Goal: Task Accomplishment & Management: Manage account settings

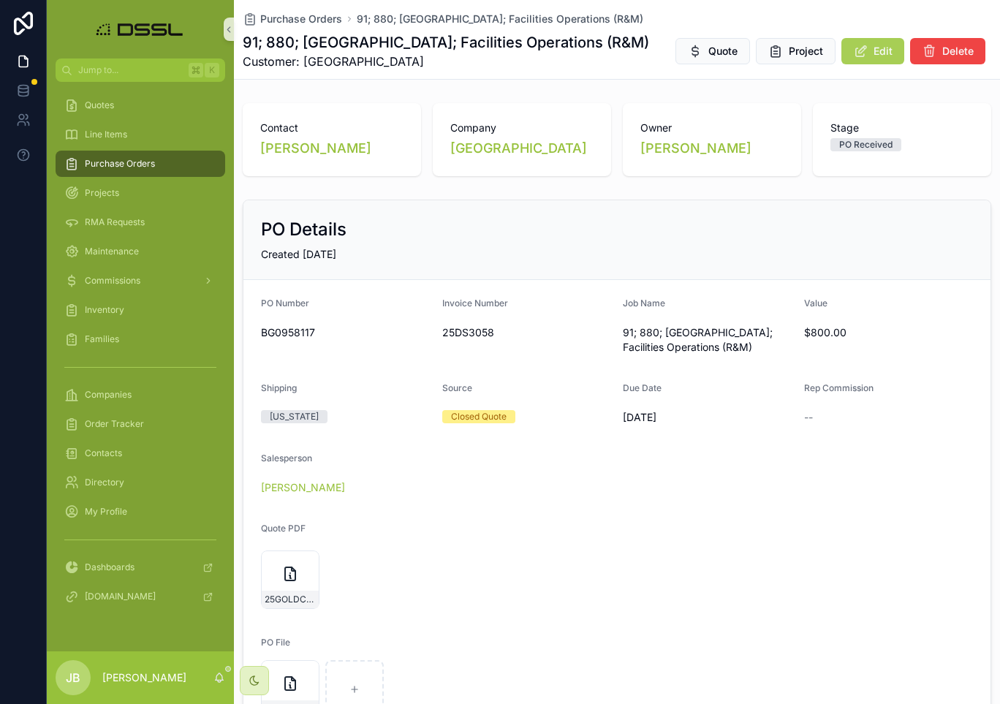
click at [124, 164] on span "Purchase Orders" at bounding box center [120, 164] width 70 height 12
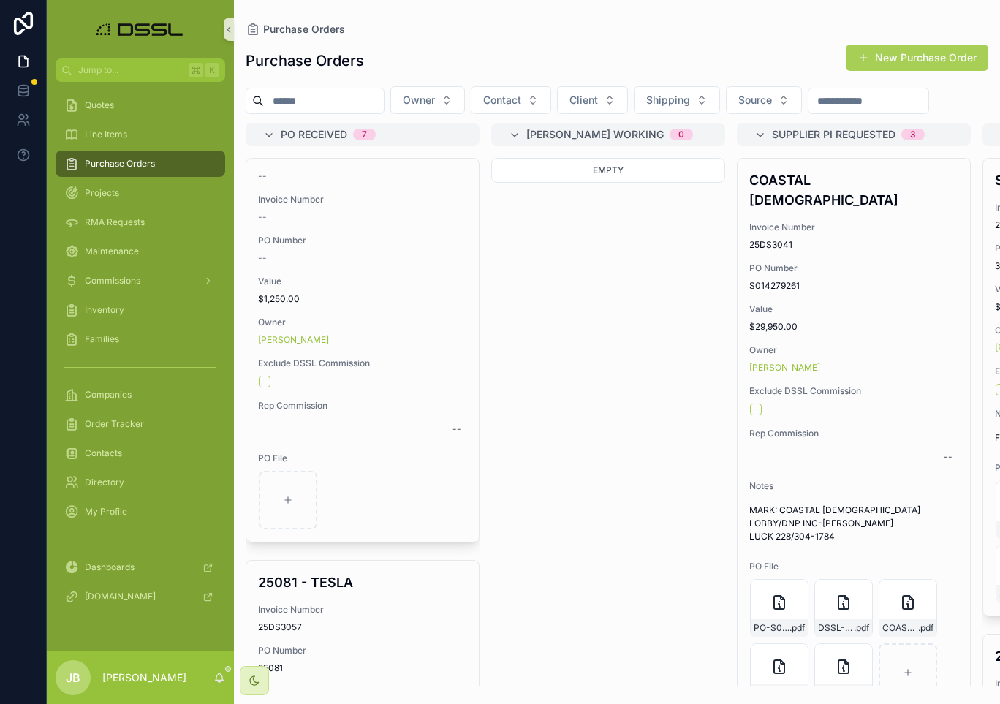
click at [300, 102] on input "scrollable content" at bounding box center [324, 101] width 120 height 20
paste input "**********"
click at [300, 102] on input "scrollable content" at bounding box center [324, 101] width 120 height 20
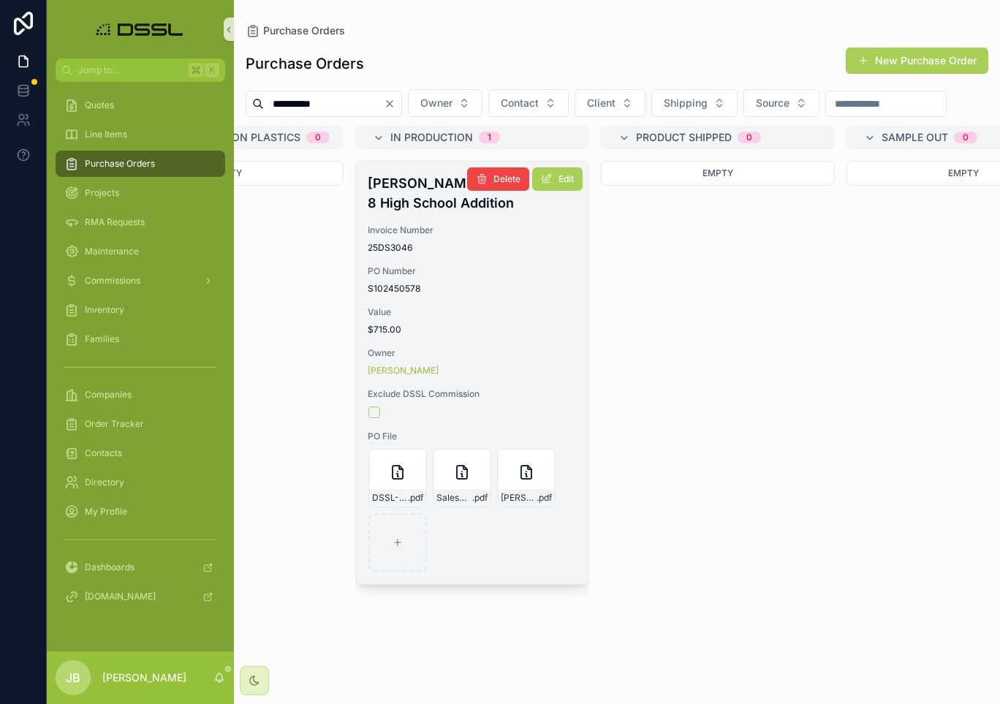
scroll to position [0, 2102]
type input "**********"
click at [413, 213] on h4 "[PERSON_NAME] K-8 High School Addition" at bounding box center [470, 192] width 209 height 39
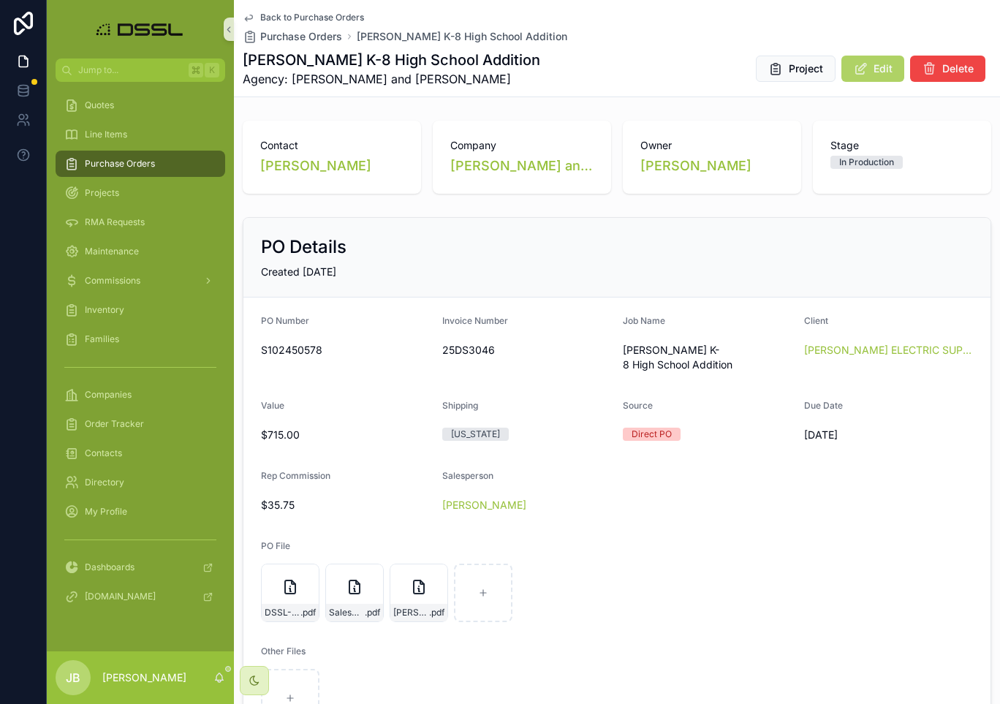
click at [867, 70] on icon "scrollable content" at bounding box center [860, 68] width 15 height 15
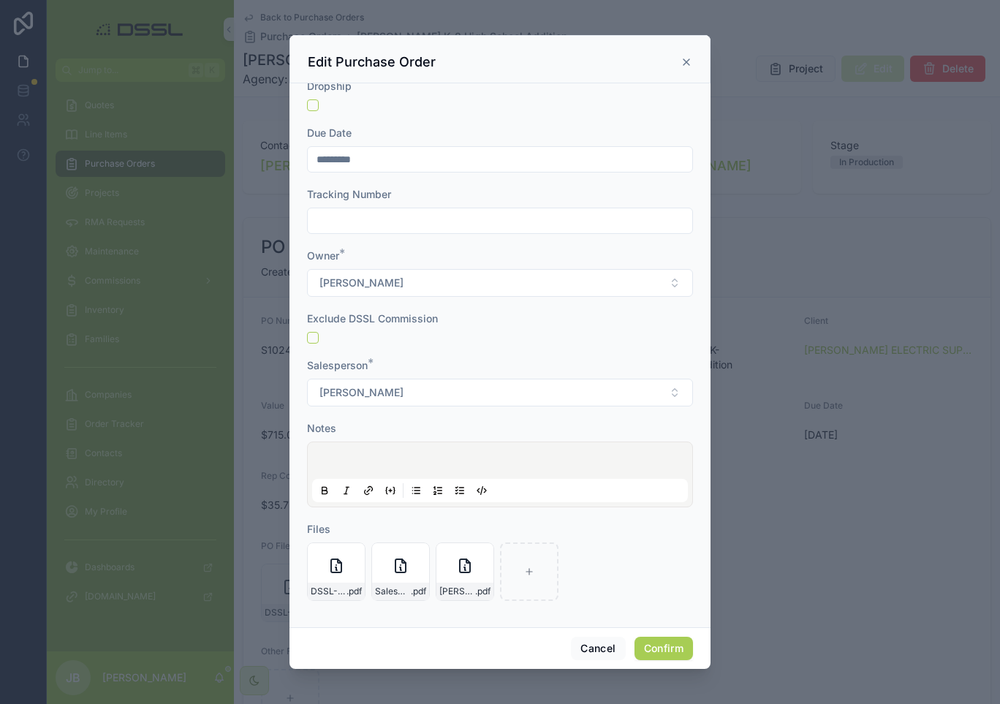
scroll to position [512, 0]
click at [360, 457] on p at bounding box center [503, 463] width 376 height 15
click at [669, 654] on button "Confirm" at bounding box center [663, 648] width 58 height 23
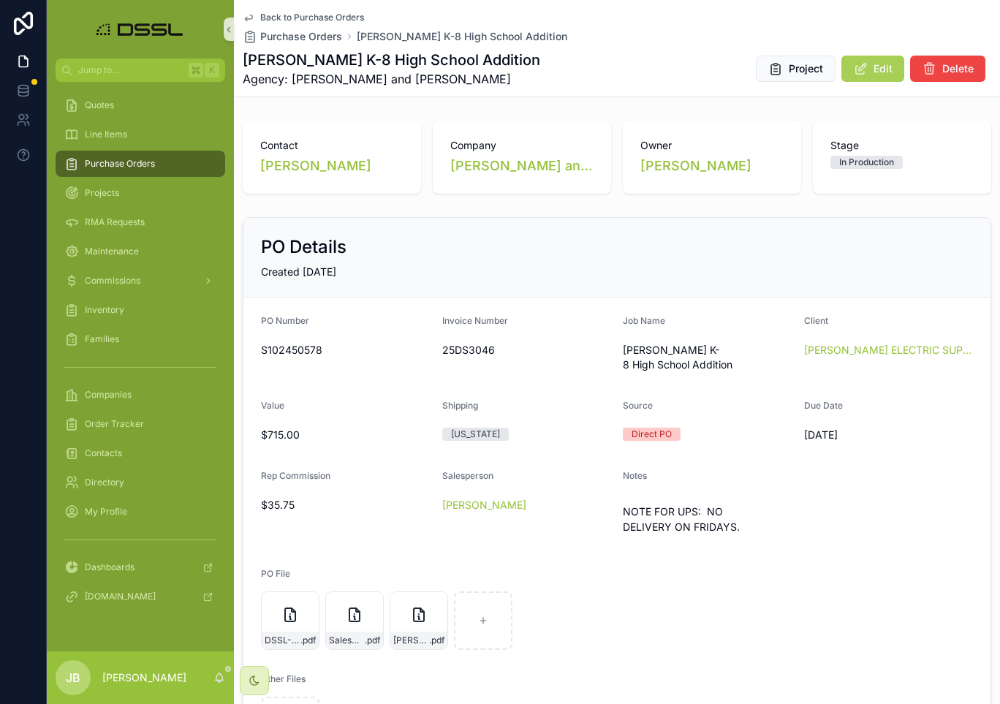
click at [132, 162] on span "Purchase Orders" at bounding box center [120, 164] width 70 height 12
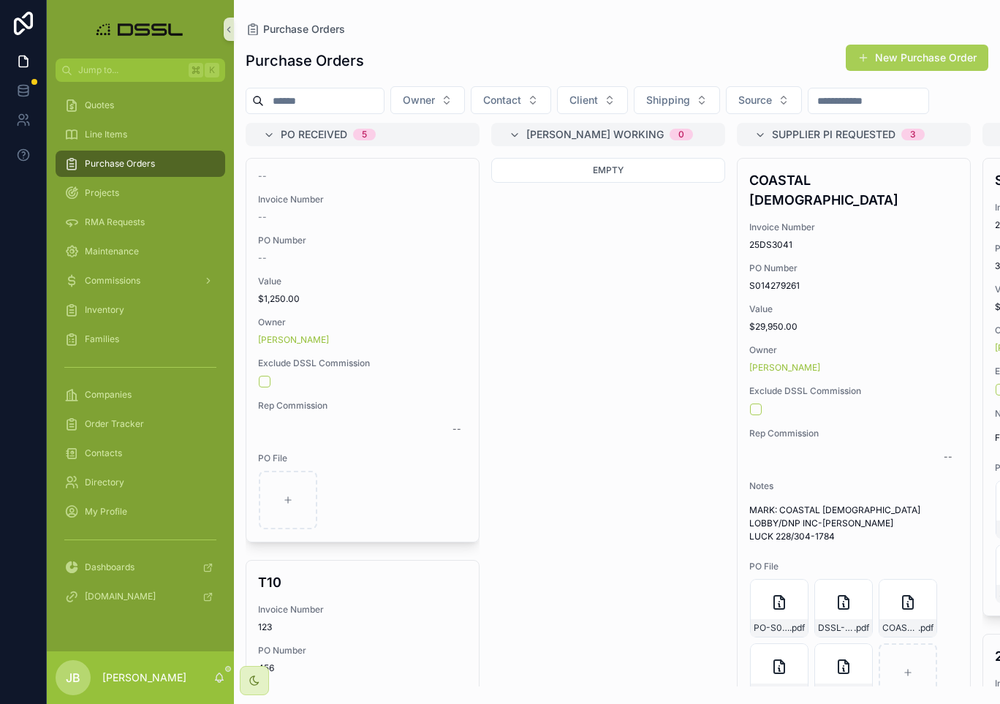
click at [350, 107] on input "scrollable content" at bounding box center [324, 101] width 120 height 20
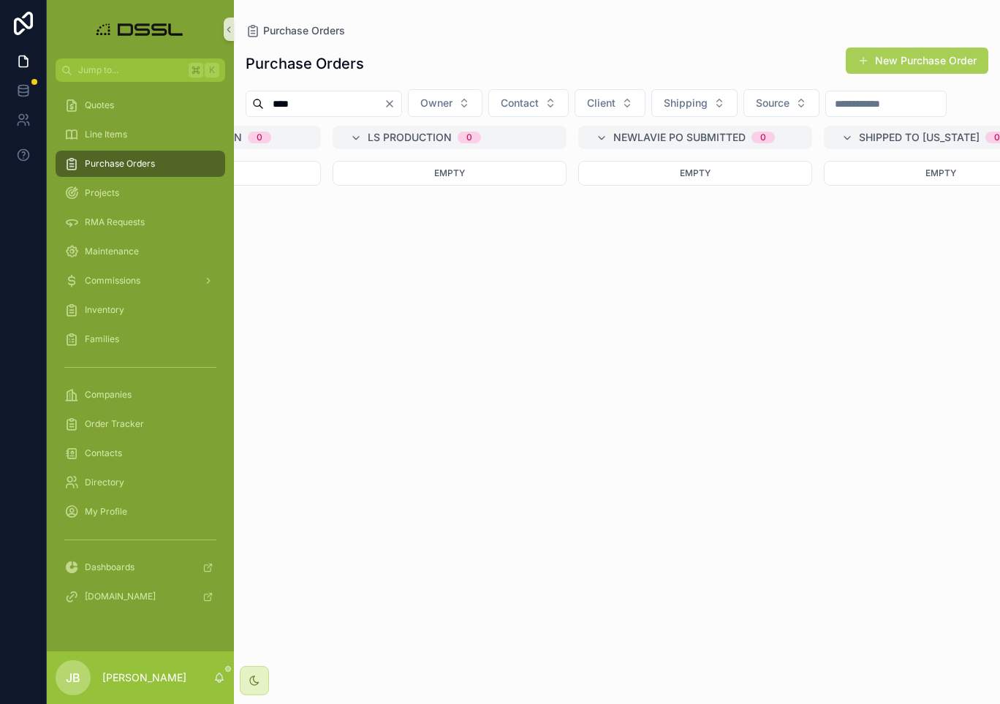
scroll to position [0, 1285]
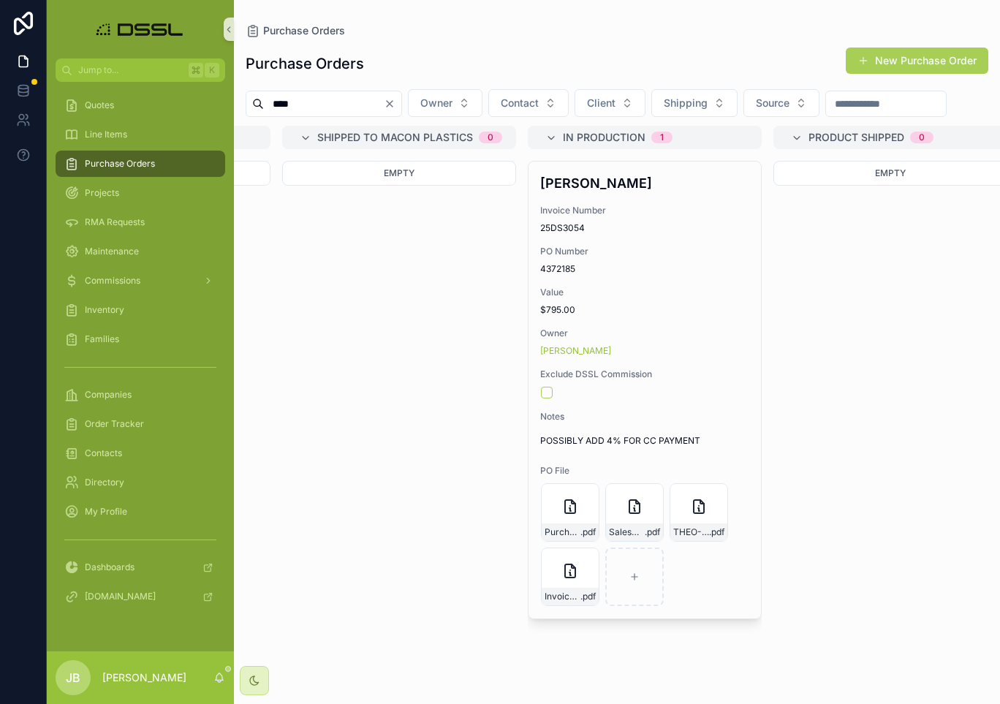
scroll to position [0, 1929]
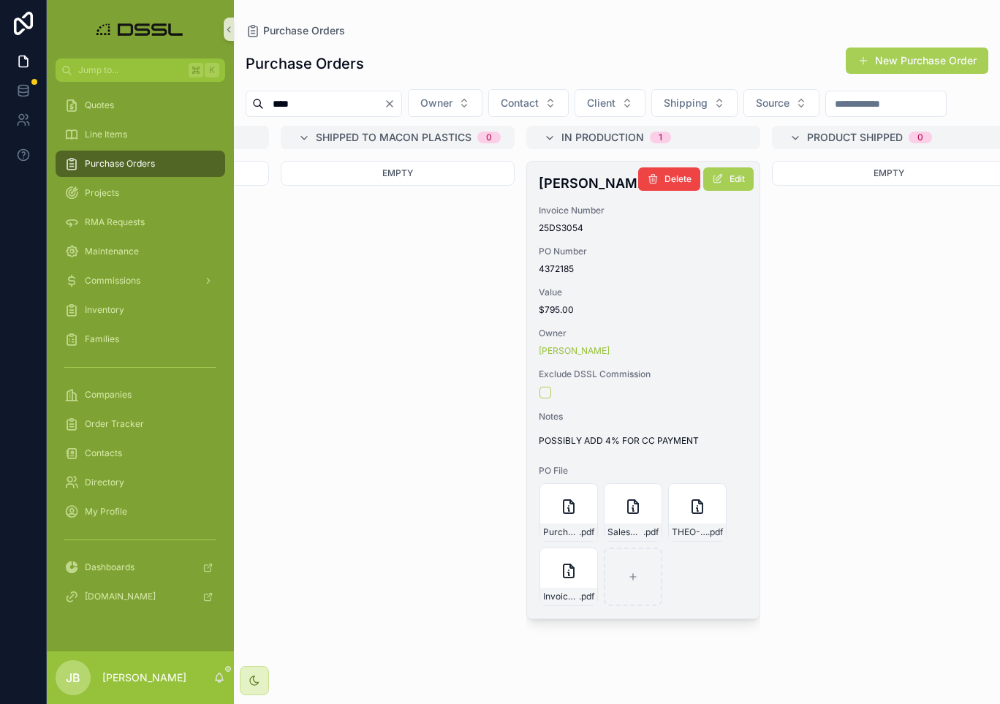
type input "****"
click at [554, 193] on h4 "[PERSON_NAME]" at bounding box center [643, 183] width 209 height 20
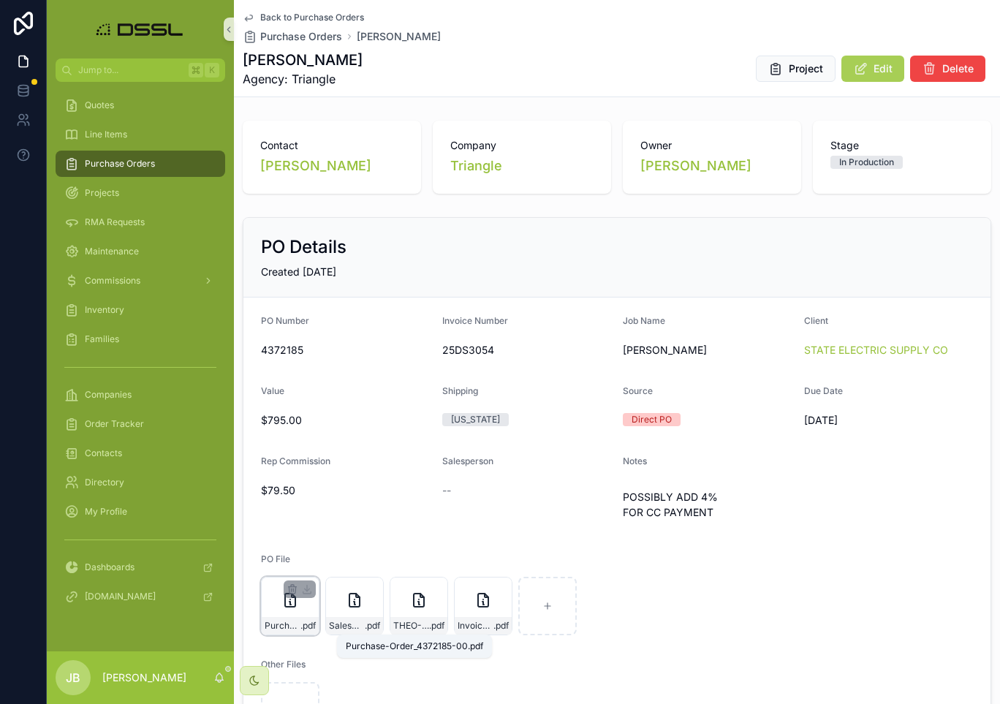
click at [295, 628] on span "Purchase-Order_4372185-00" at bounding box center [283, 626] width 36 height 12
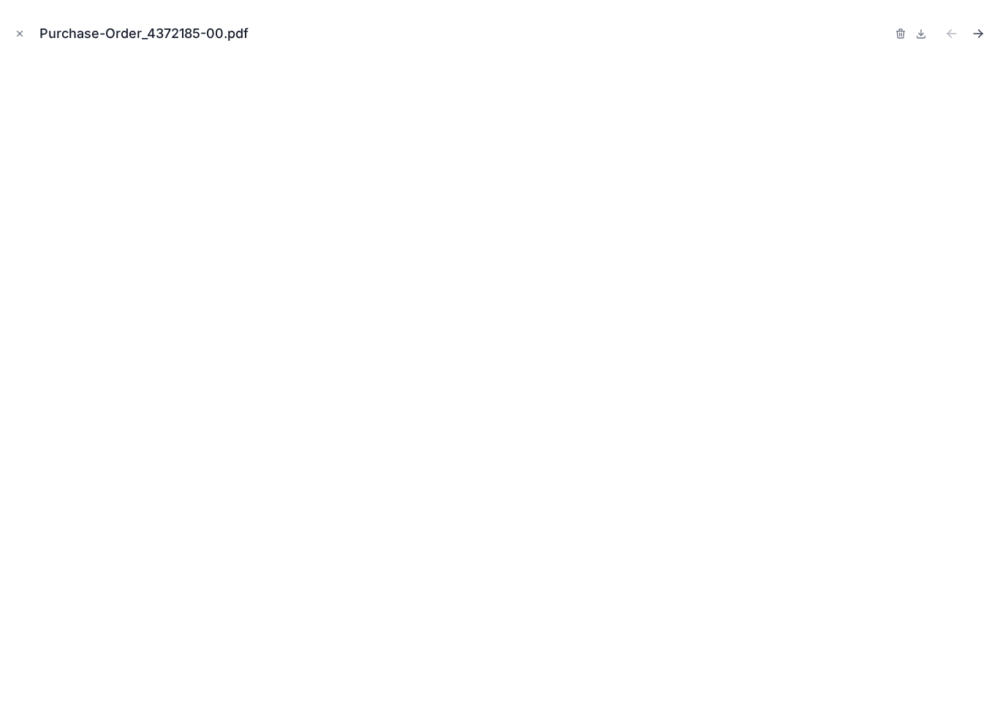
click at [975, 33] on icon "Next file" at bounding box center [977, 33] width 15 height 15
click at [19, 30] on icon "Close modal" at bounding box center [20, 34] width 10 height 10
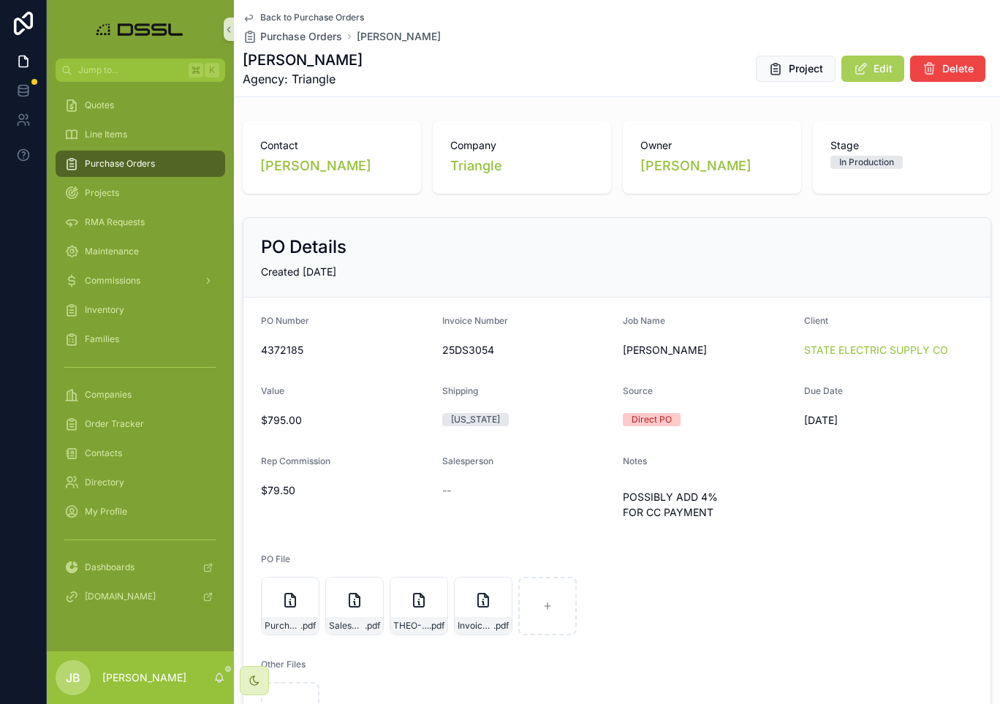
click at [120, 164] on span "Purchase Orders" at bounding box center [120, 164] width 70 height 12
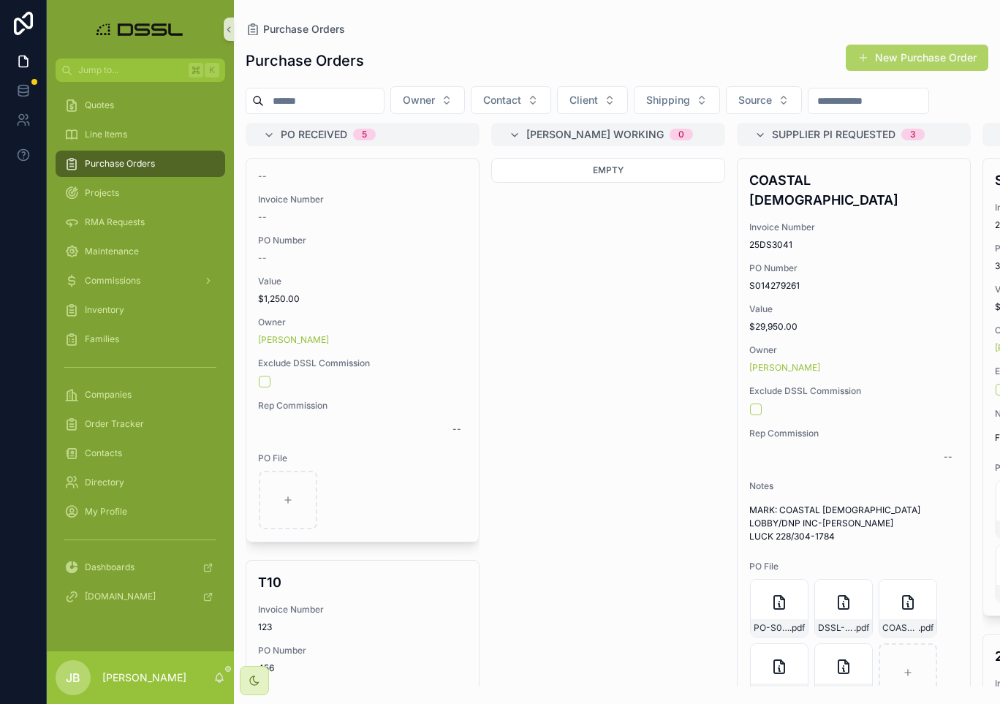
click at [935, 61] on button "New Purchase Order" at bounding box center [917, 58] width 143 height 26
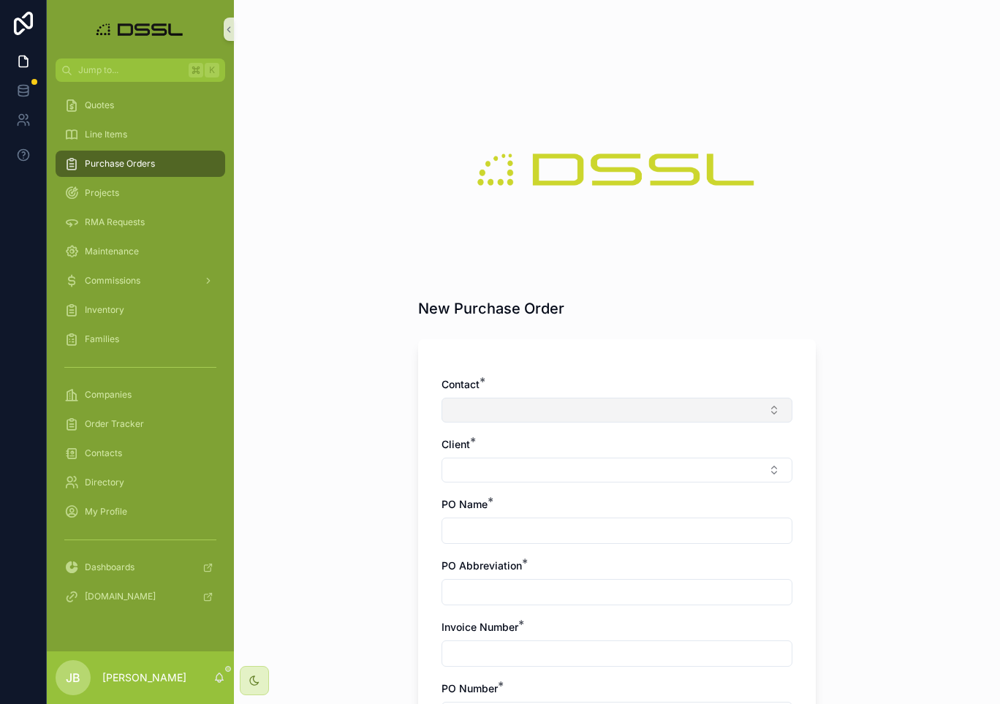
click at [531, 410] on button "Select Button" at bounding box center [616, 410] width 351 height 25
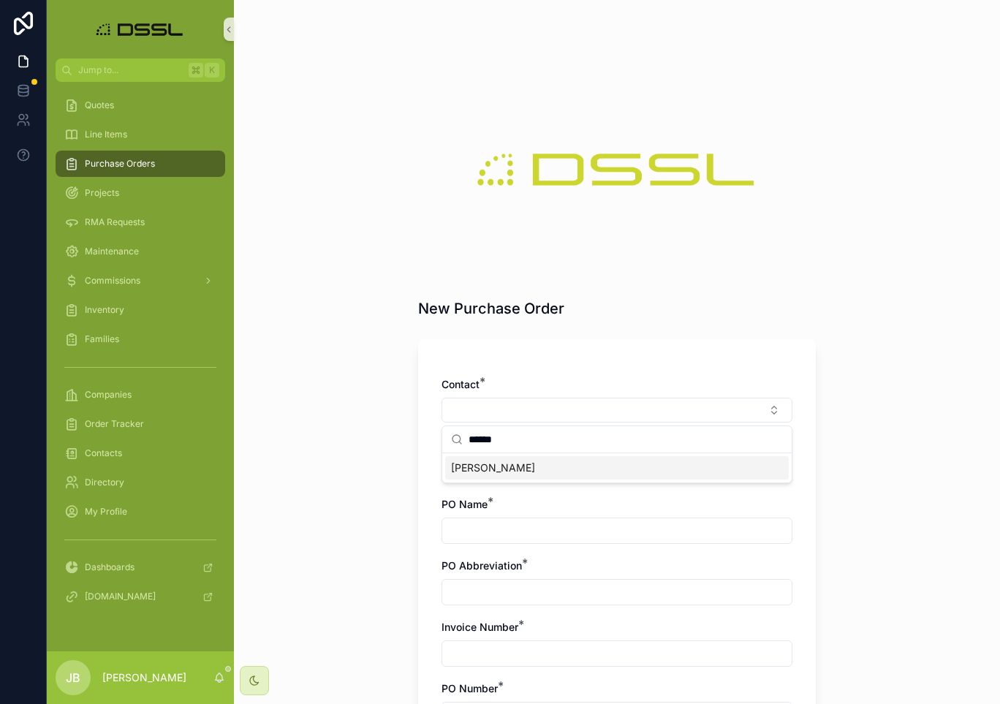
type input "******"
click at [492, 474] on span "[PERSON_NAME]" at bounding box center [493, 467] width 84 height 15
click at [487, 476] on button "Select Button" at bounding box center [616, 472] width 351 height 25
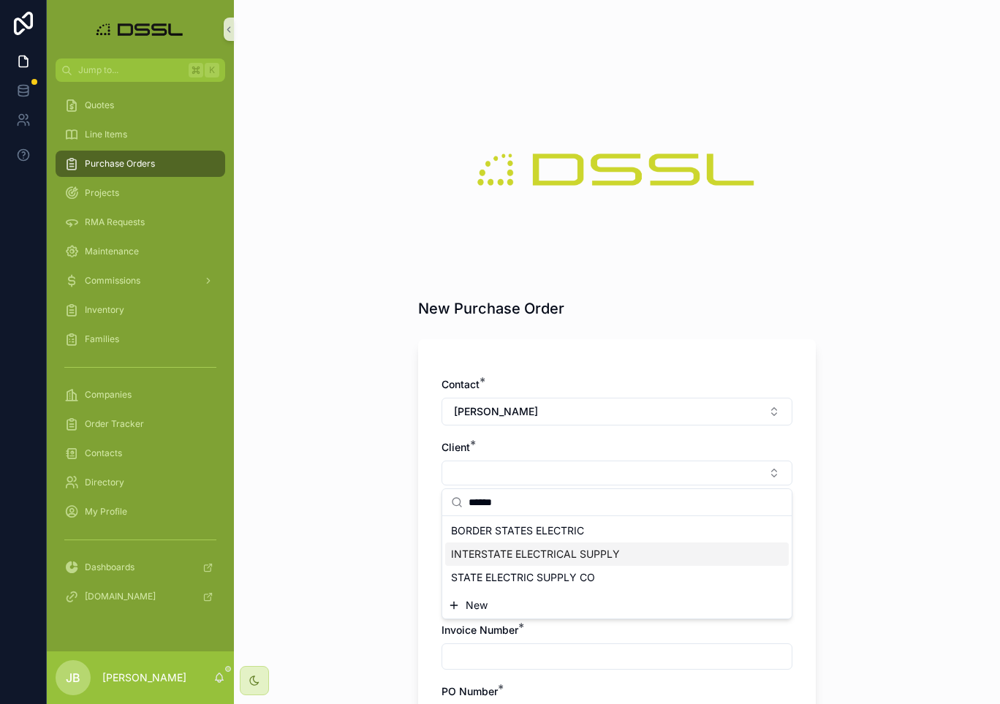
type input "*****"
click at [482, 571] on span "STATE ELECTRIC SUPPLY CO" at bounding box center [523, 577] width 144 height 15
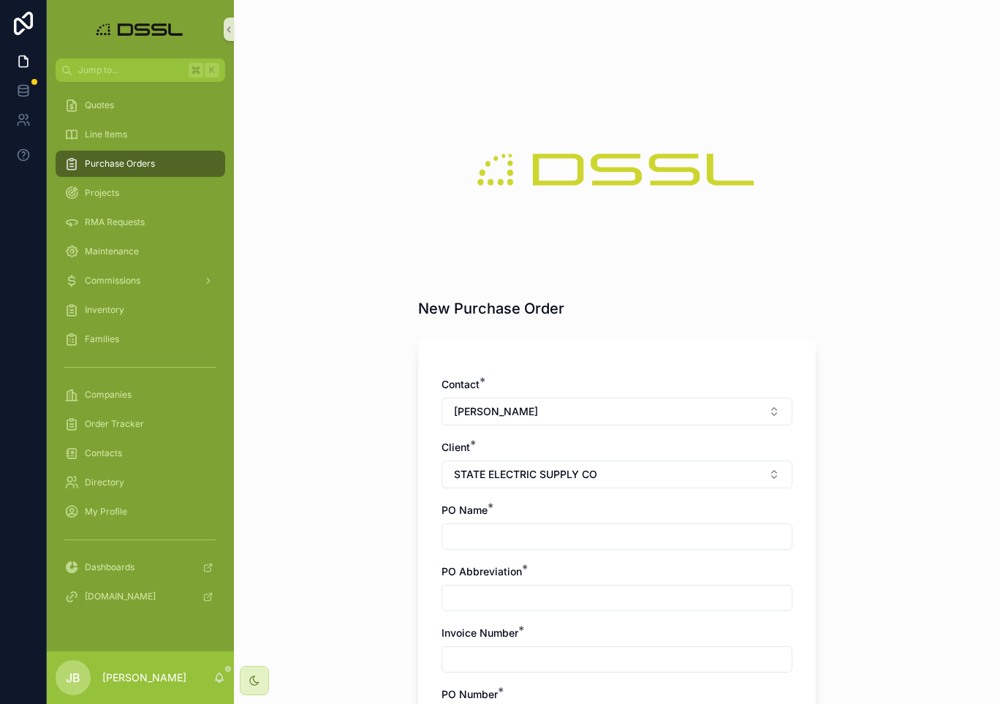
click at [528, 539] on input "scrollable content" at bounding box center [616, 536] width 349 height 20
drag, startPoint x: 571, startPoint y: 531, endPoint x: 407, endPoint y: 530, distance: 164.4
type input "**********"
click at [472, 599] on input "scrollable content" at bounding box center [616, 598] width 349 height 20
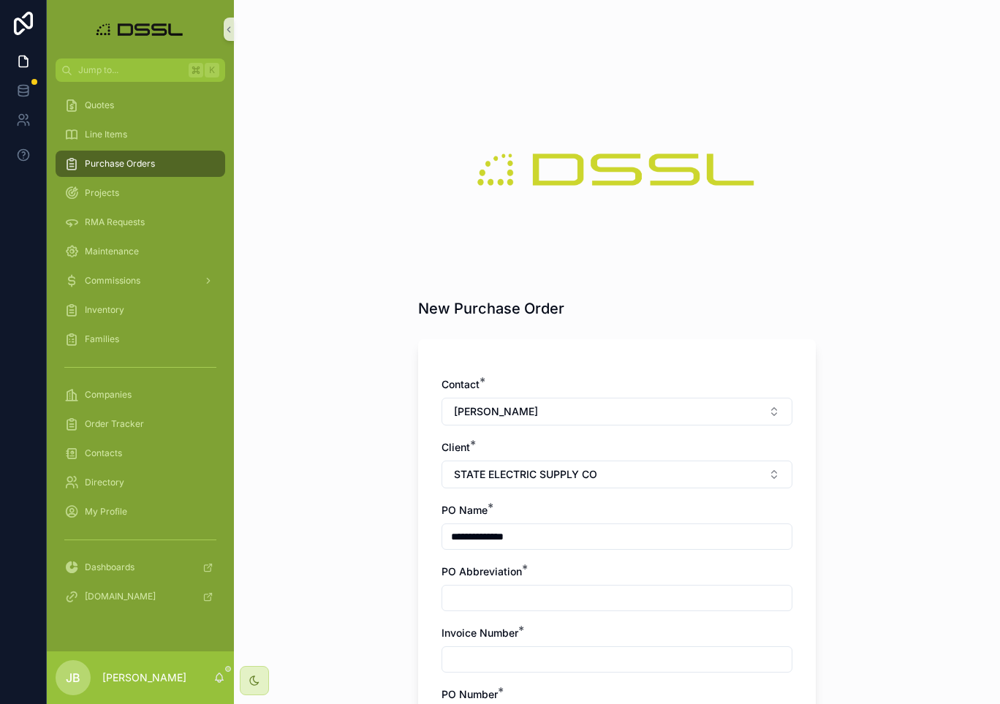
paste input "**********"
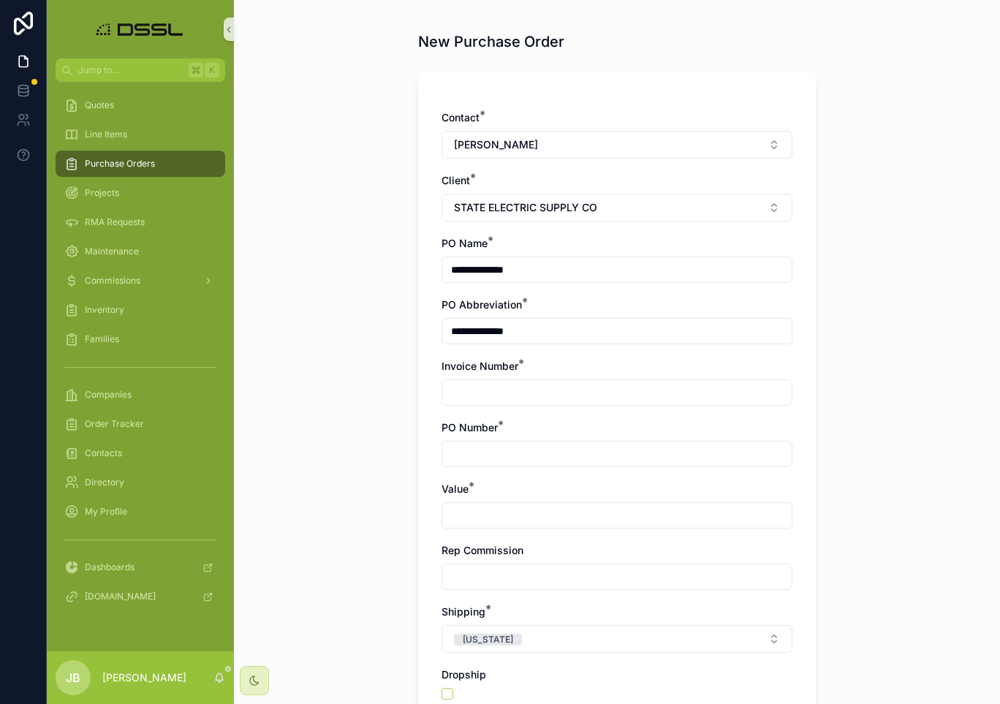
scroll to position [284, 0]
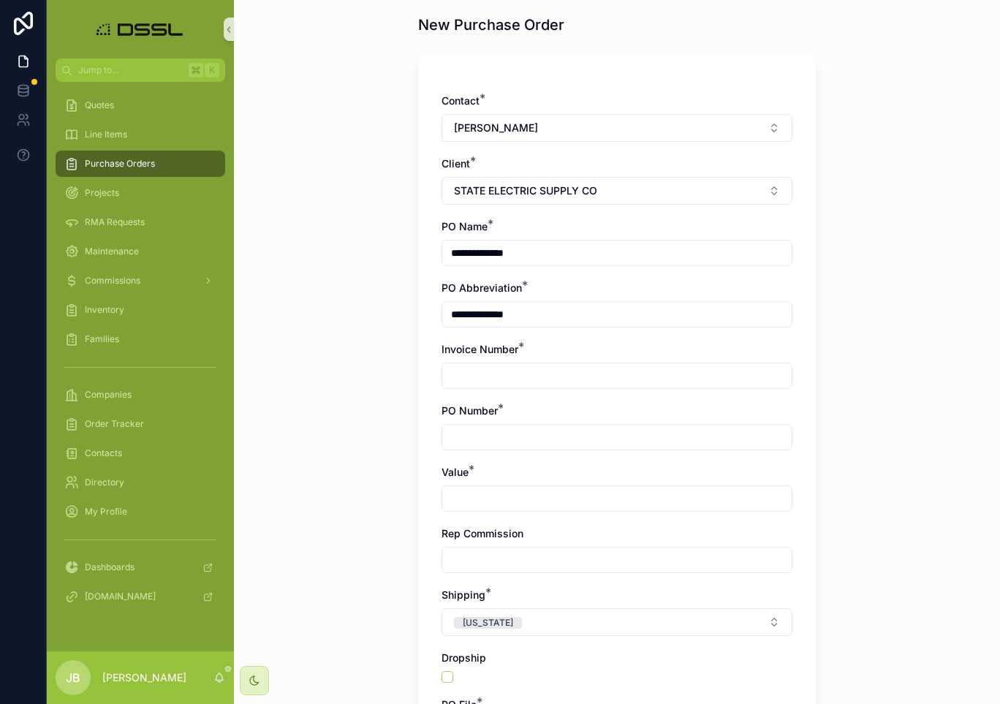
type input "**********"
click at [499, 373] on input "scrollable content" at bounding box center [616, 375] width 349 height 20
type input "********"
type input "*******"
click at [495, 495] on input "scrollable content" at bounding box center [616, 498] width 349 height 20
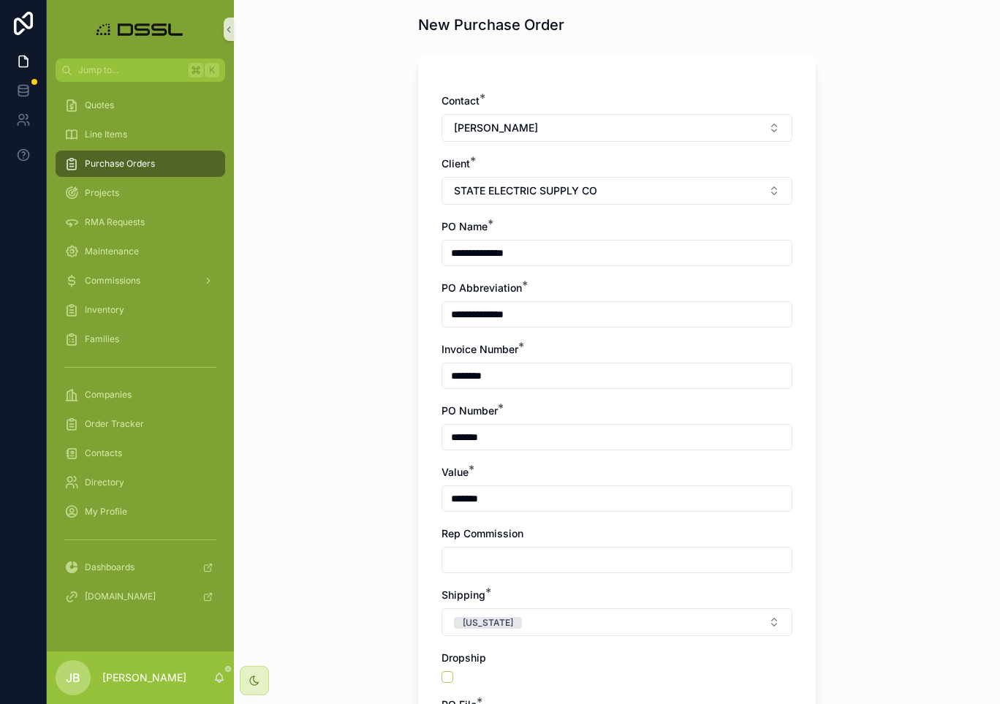
type input "*******"
type input "******"
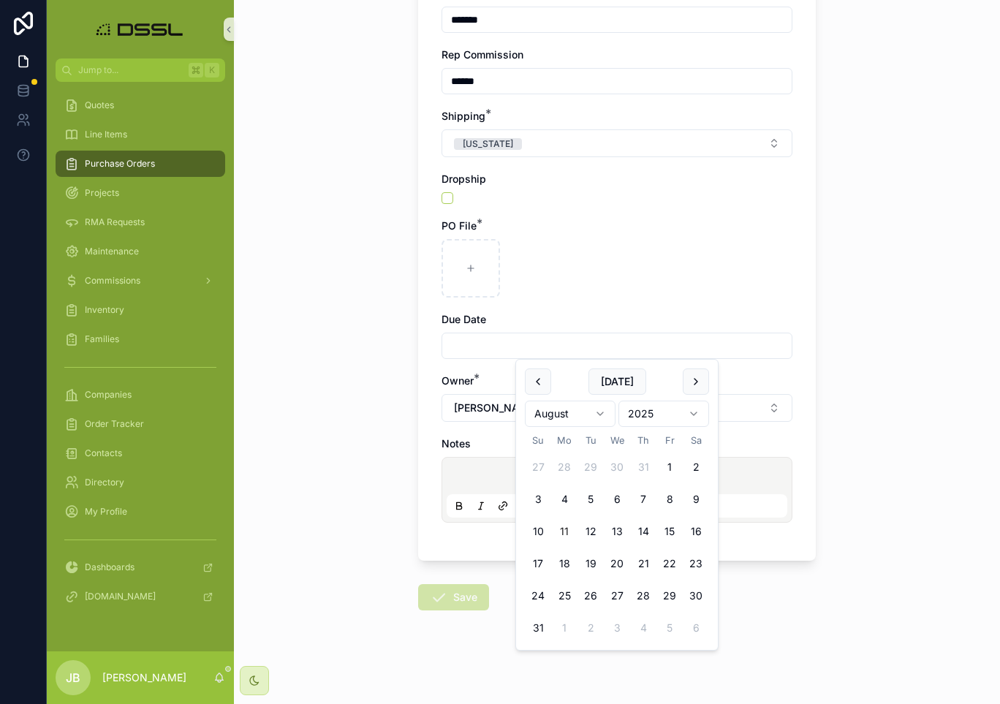
click at [530, 339] on input "scrollable content" at bounding box center [616, 345] width 349 height 20
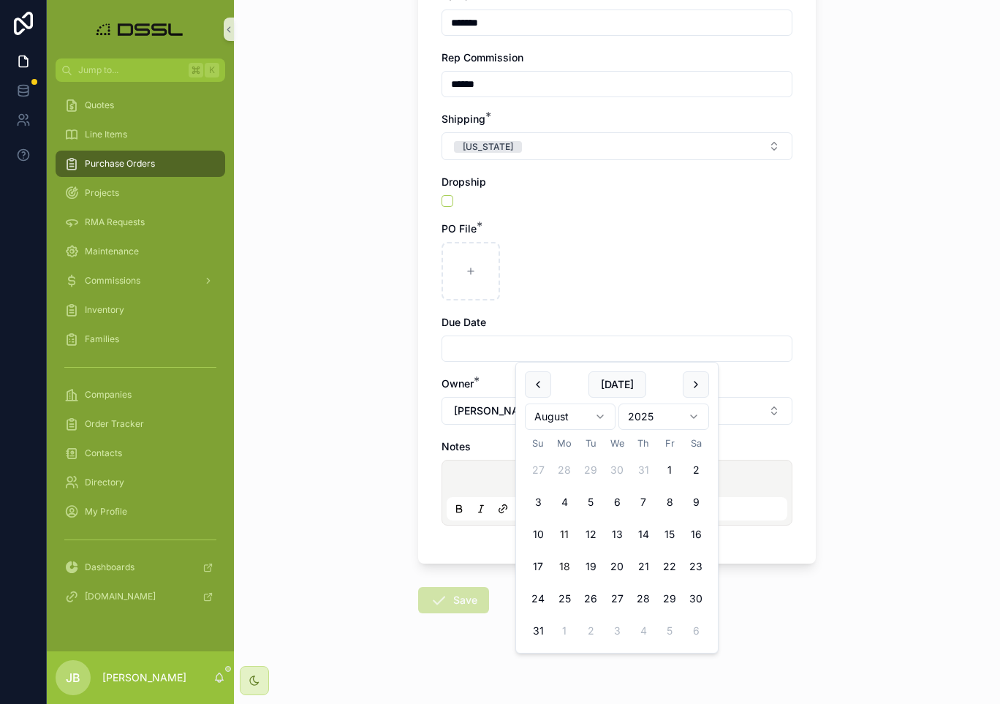
scroll to position [1, 0]
click at [698, 381] on button "scrollable content" at bounding box center [696, 384] width 26 height 26
click at [567, 501] on button "8" at bounding box center [564, 502] width 26 height 26
type input "********"
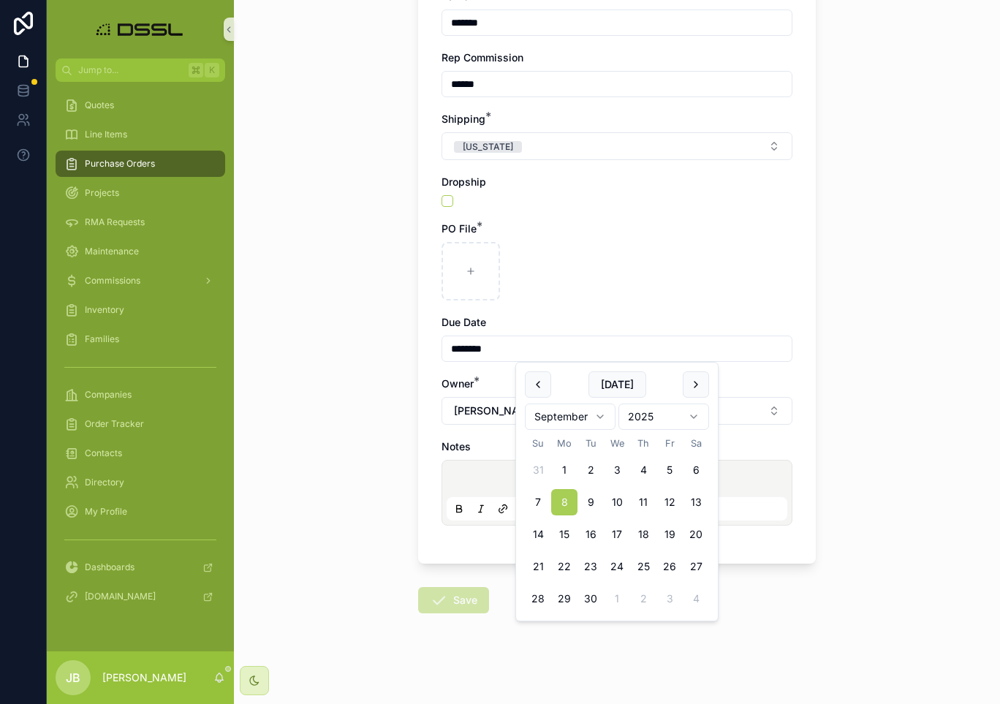
click at [851, 350] on div "**********" at bounding box center [617, 352] width 766 height 704
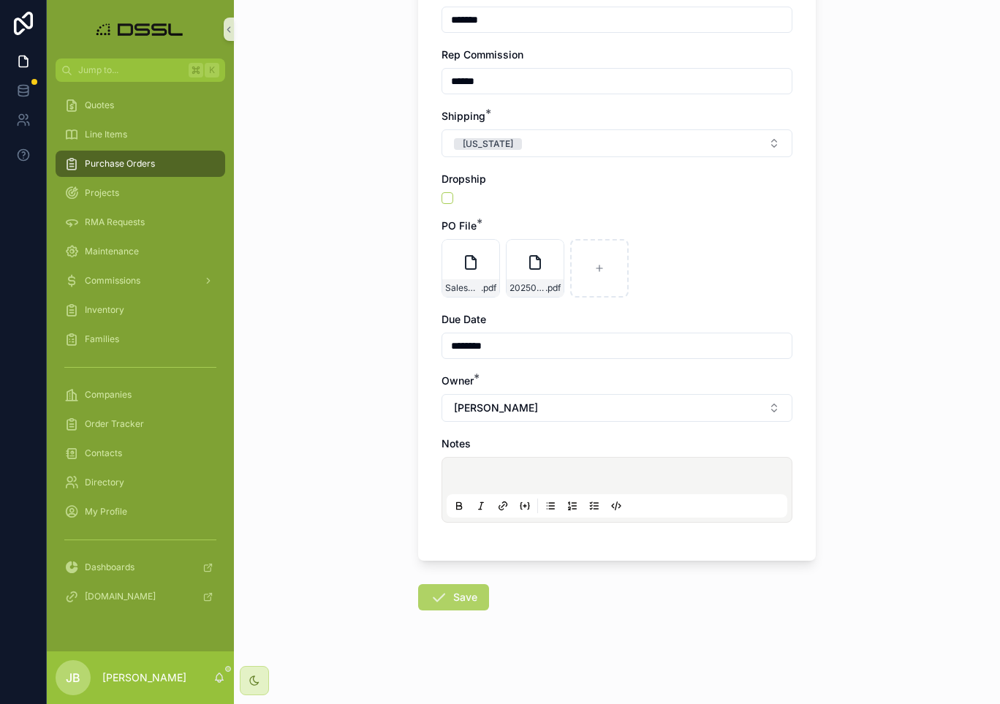
scroll to position [762, 0]
click at [466, 605] on button "Save" at bounding box center [453, 597] width 71 height 26
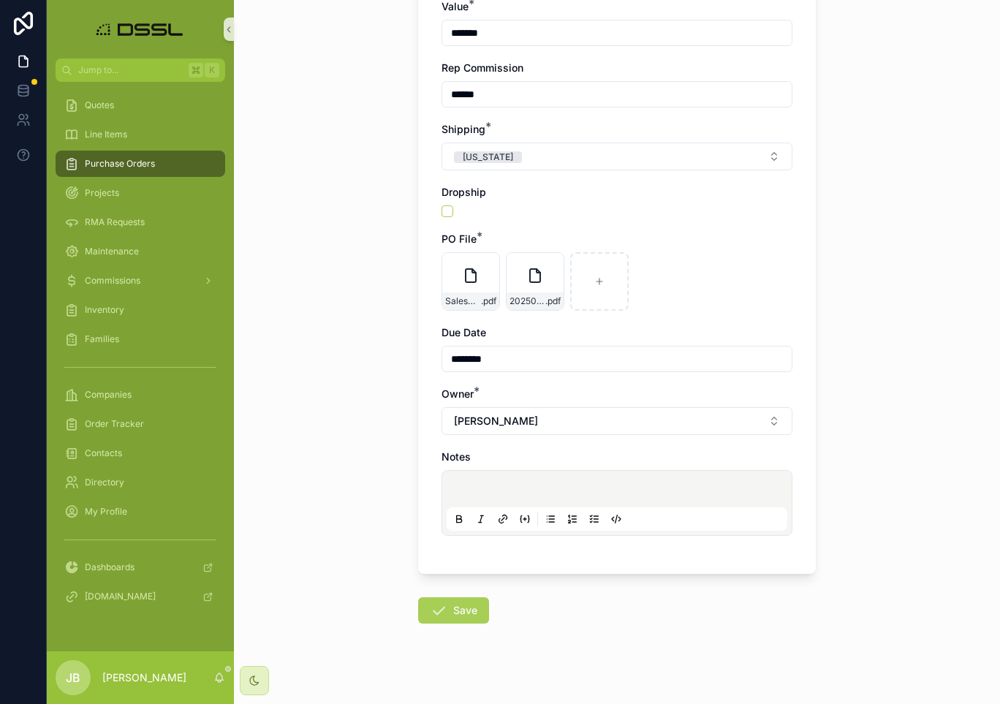
scroll to position [819, 0]
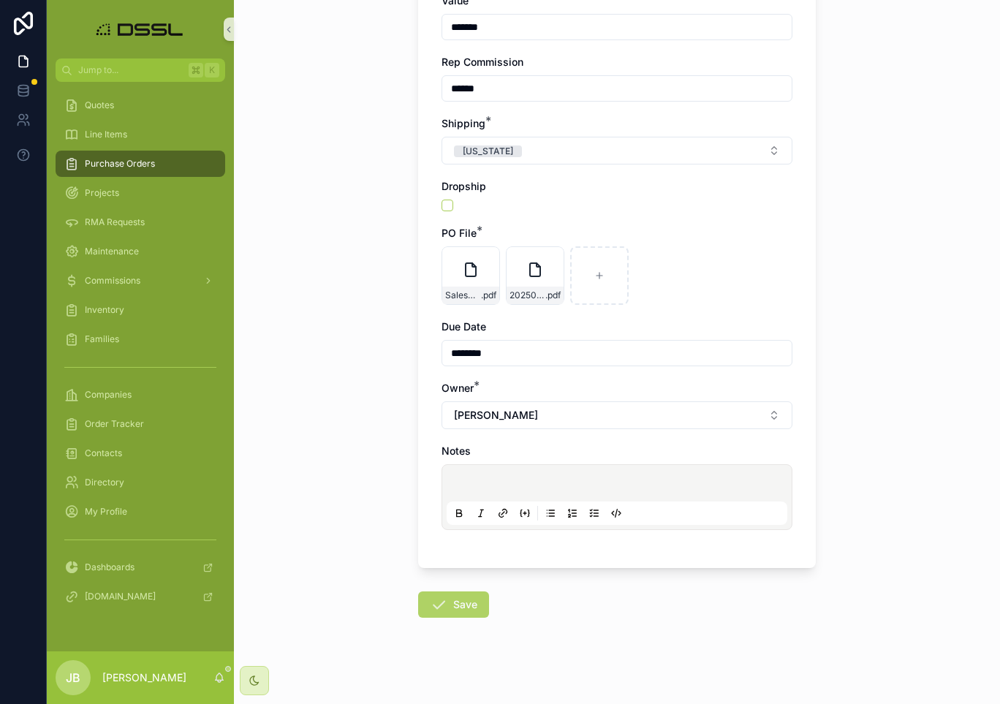
click at [465, 608] on button "Save" at bounding box center [453, 604] width 71 height 26
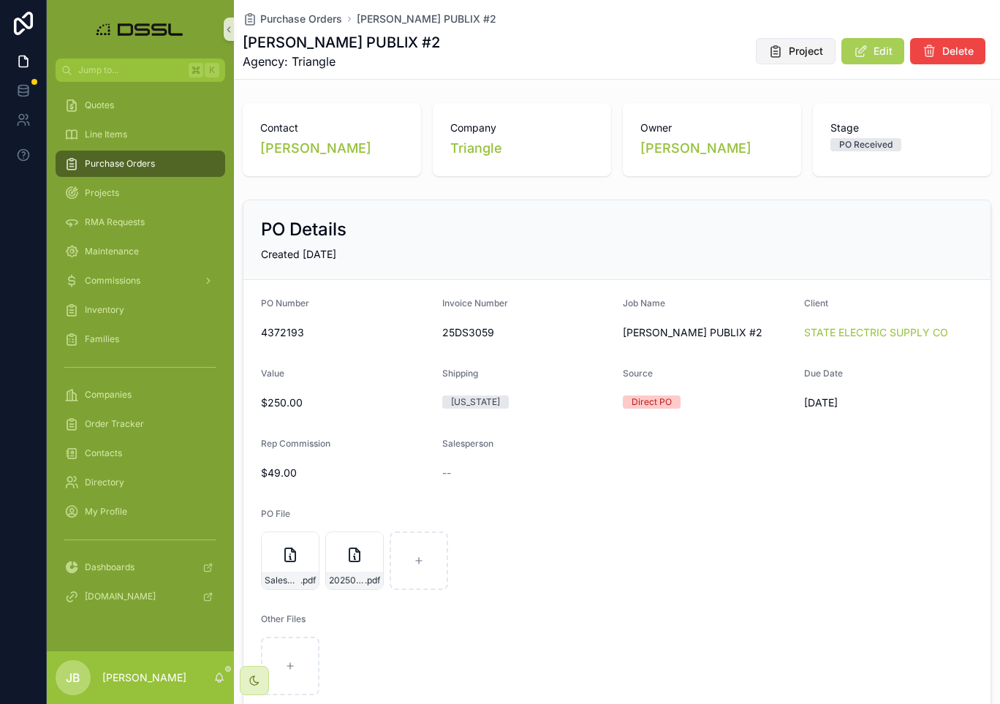
click at [803, 57] on span "Project" at bounding box center [806, 51] width 34 height 15
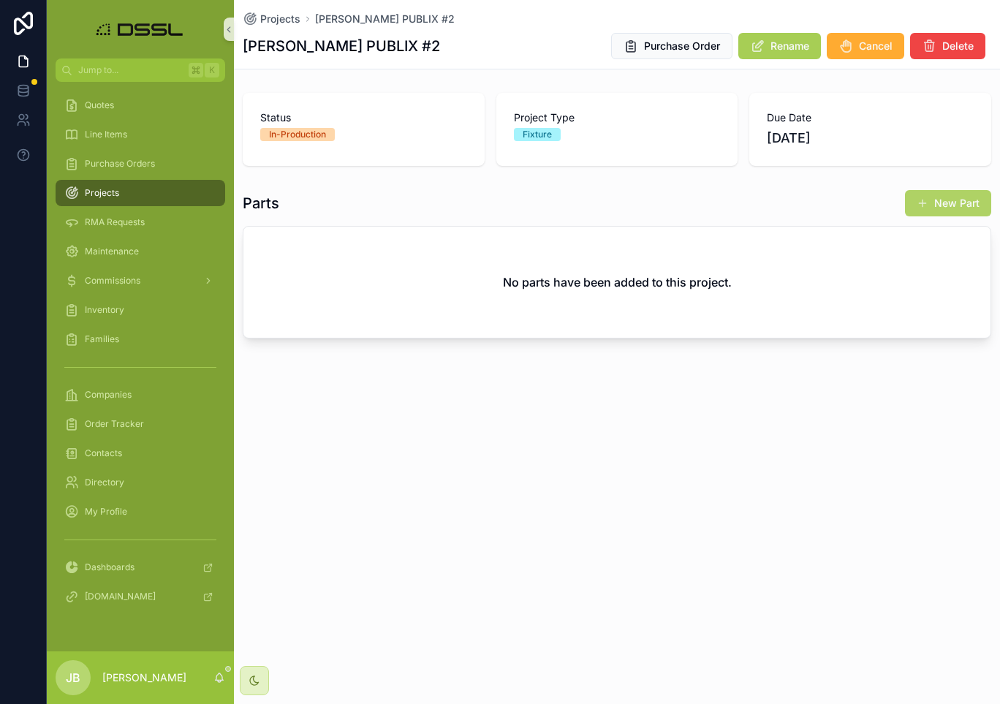
click at [949, 202] on button "New Part" at bounding box center [948, 203] width 86 height 26
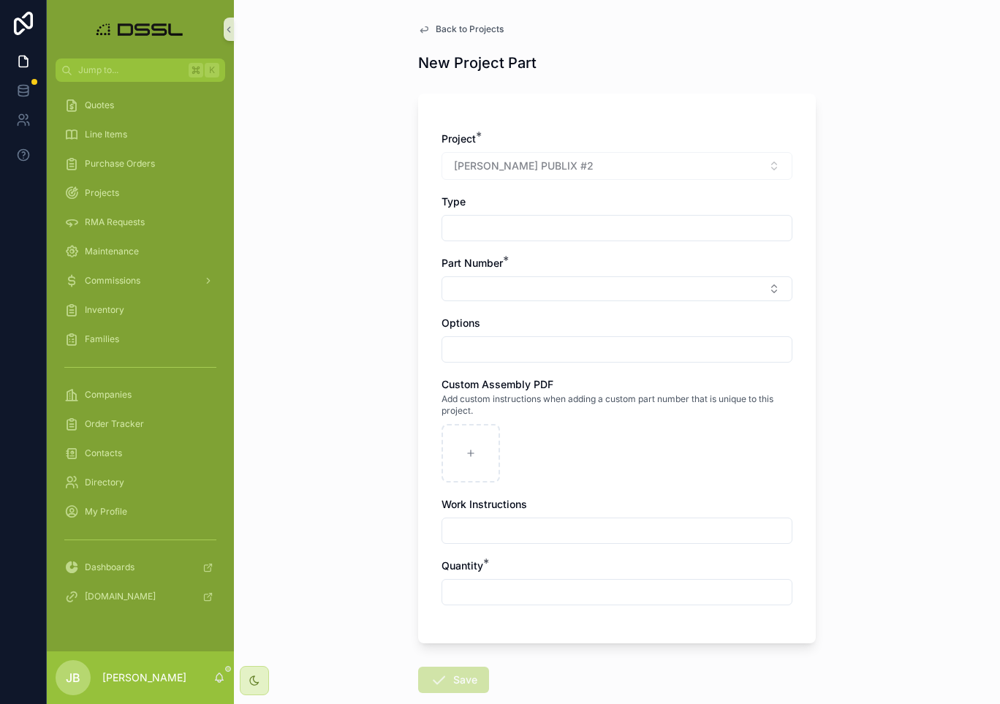
click at [482, 232] on input "scrollable content" at bounding box center [616, 228] width 349 height 20
click at [493, 297] on button "Select Button" at bounding box center [616, 288] width 351 height 25
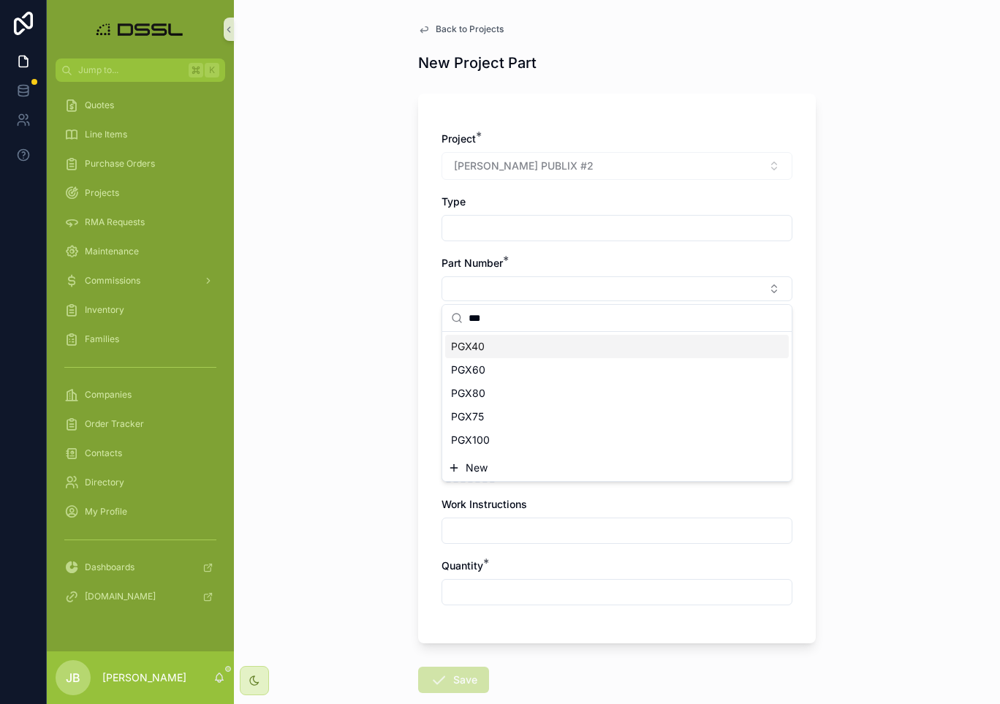
type input "***"
click at [463, 346] on span "PGX40" at bounding box center [468, 346] width 34 height 15
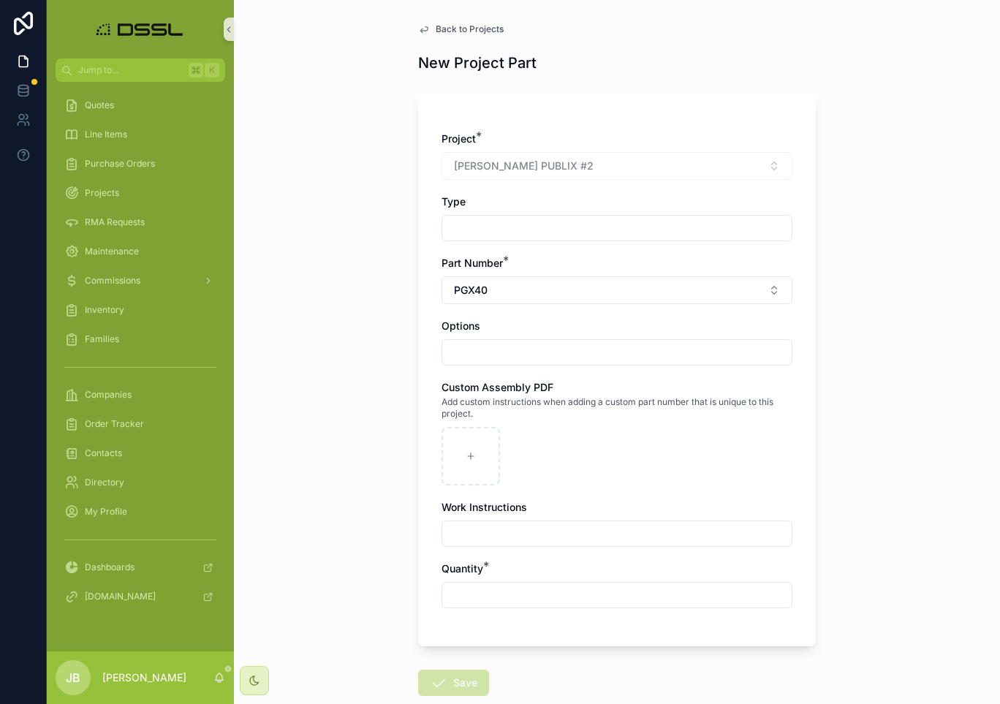
click at [490, 351] on input "scrollable content" at bounding box center [616, 352] width 349 height 20
type input "**********"
click at [468, 598] on input "scrollable content" at bounding box center [616, 595] width 349 height 20
type input "*"
click at [445, 681] on icon "scrollable content" at bounding box center [439, 683] width 18 height 18
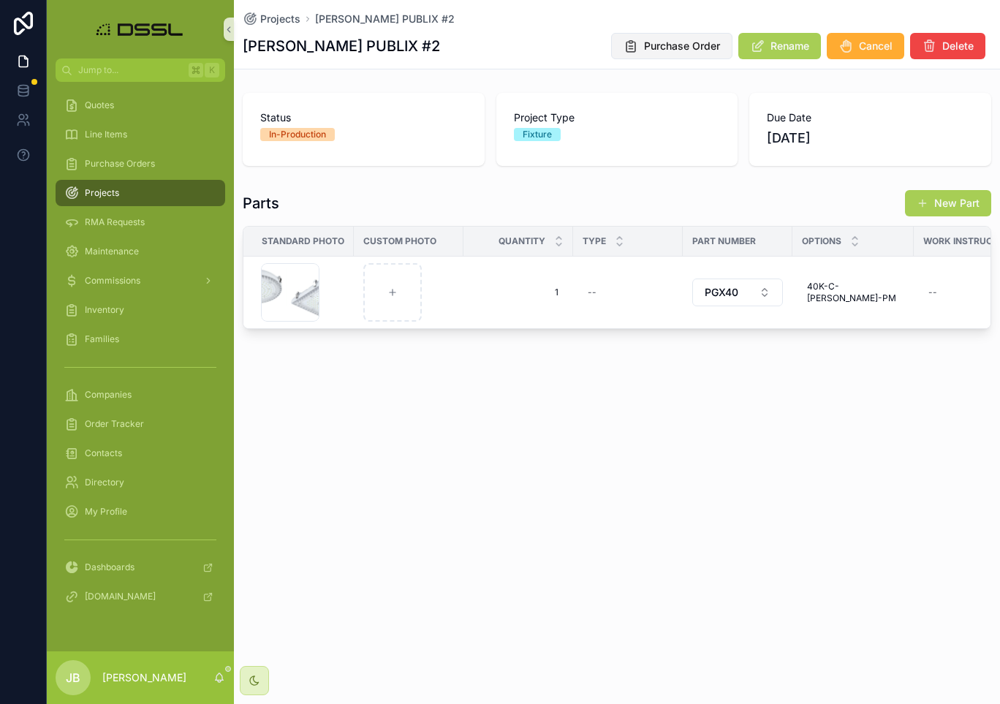
click at [669, 47] on span "Purchase Order" at bounding box center [682, 46] width 76 height 15
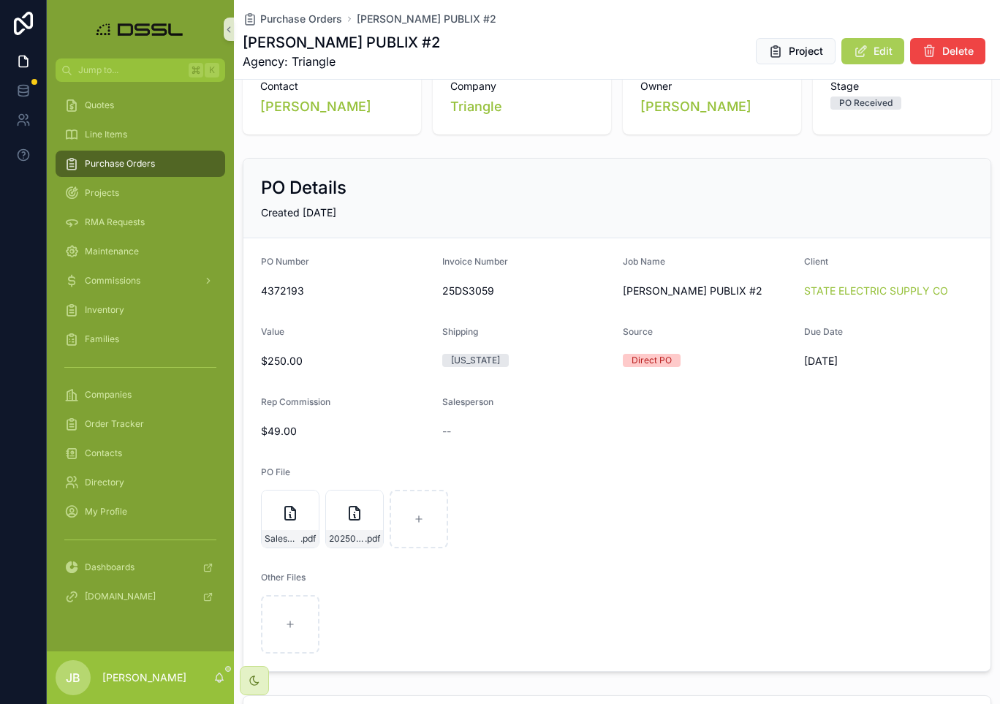
scroll to position [47, 0]
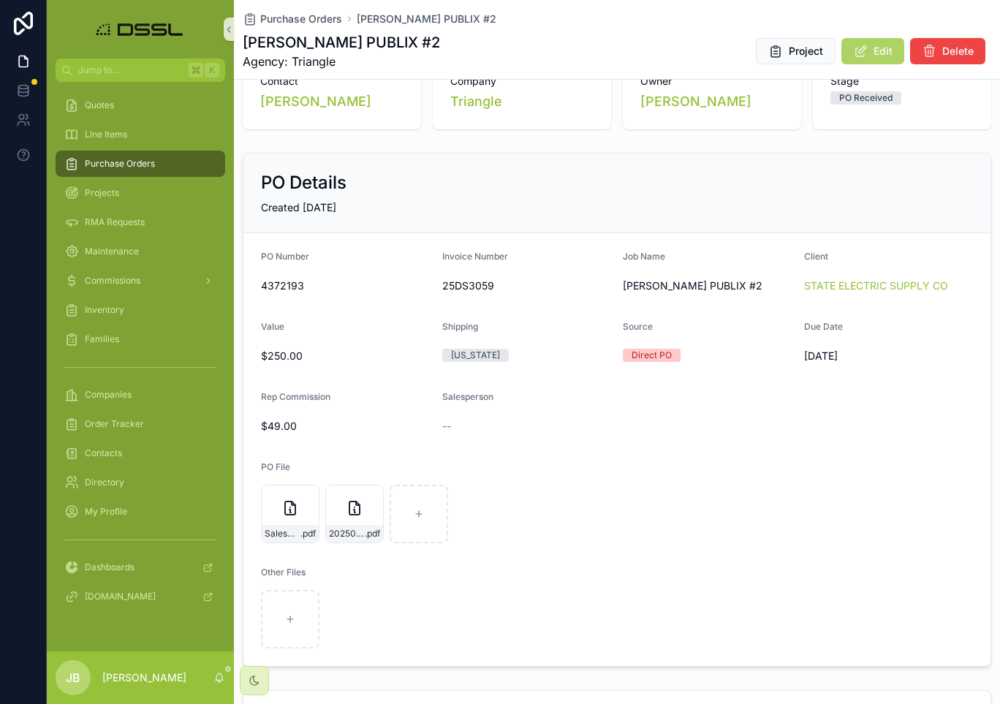
click at [891, 62] on button "Edit" at bounding box center [872, 51] width 63 height 26
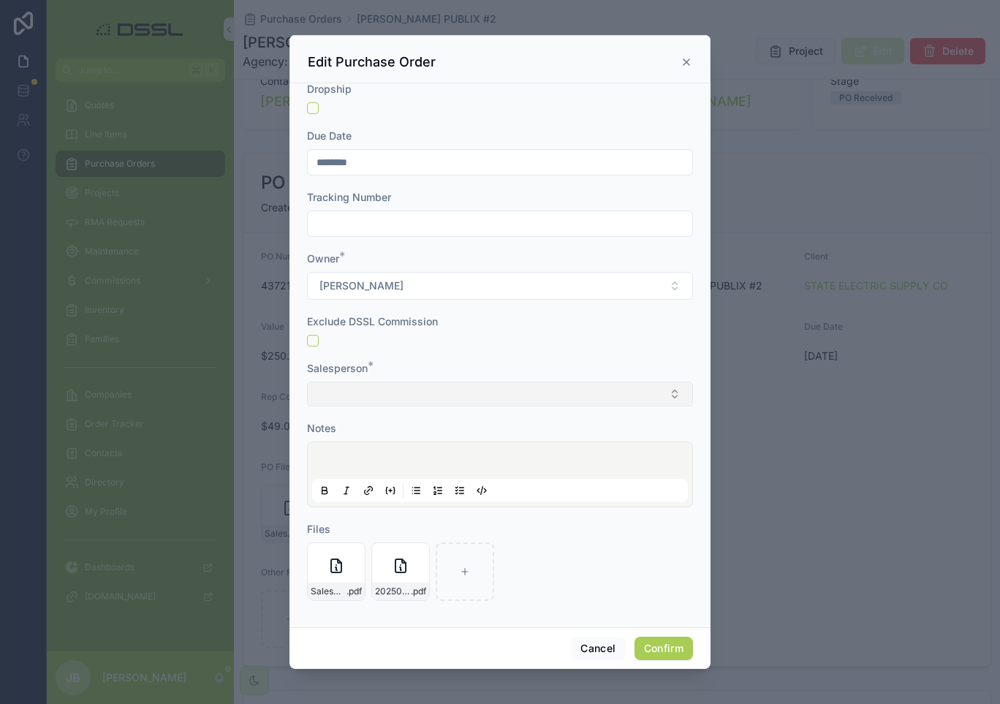
scroll to position [509, 0]
click at [439, 392] on button "Select Button" at bounding box center [500, 394] width 386 height 25
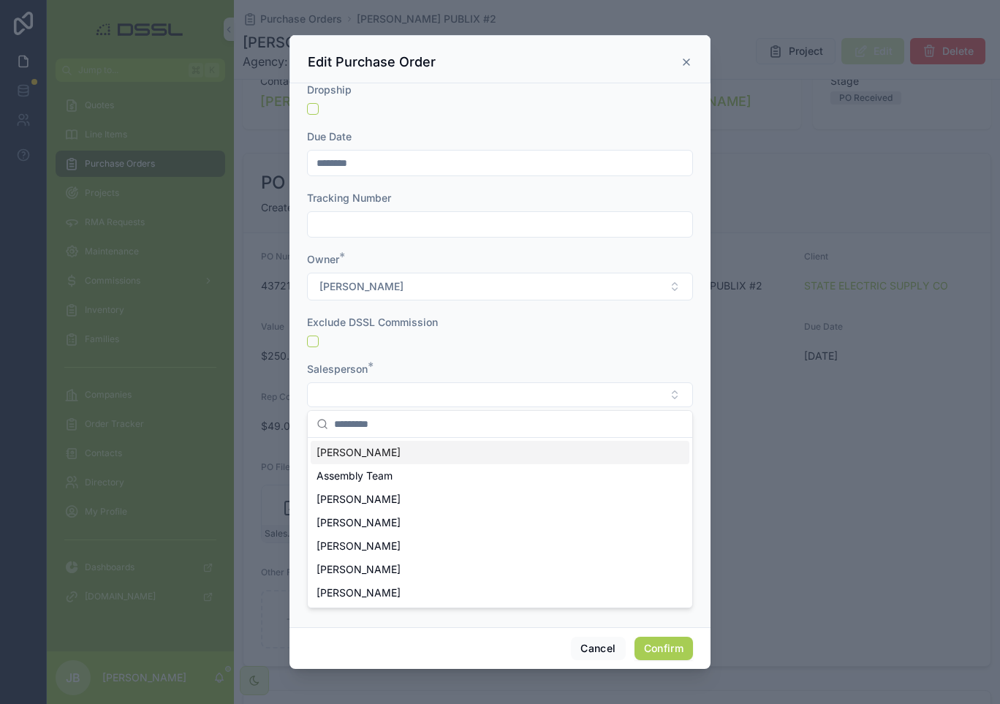
scroll to position [-1, 0]
click at [357, 519] on span "[PERSON_NAME]" at bounding box center [358, 522] width 84 height 15
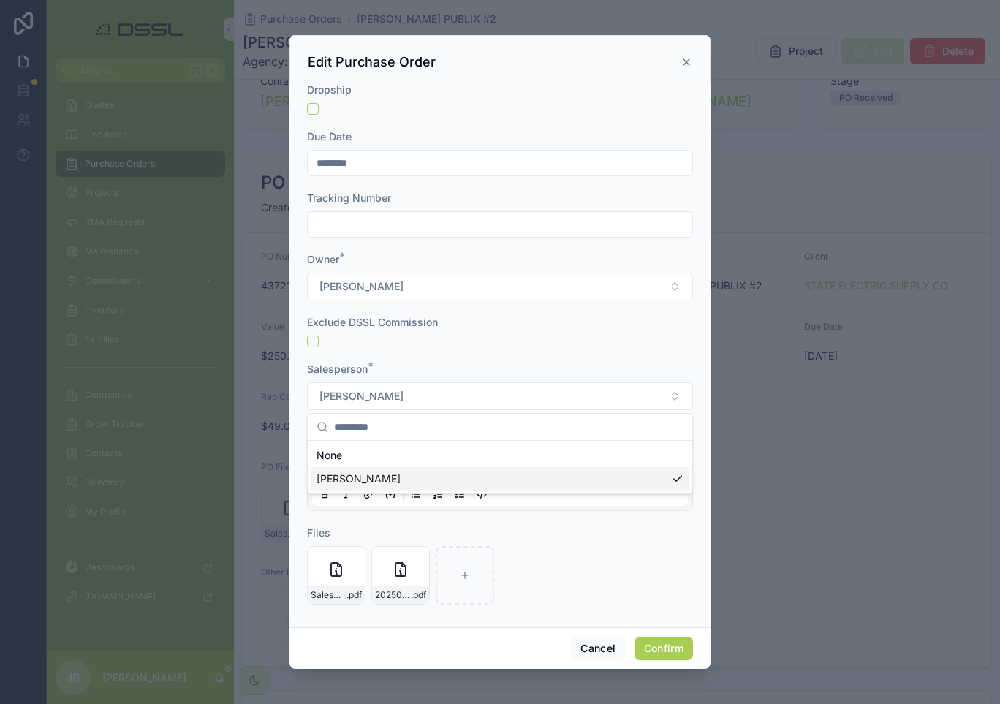
scroll to position [509, 0]
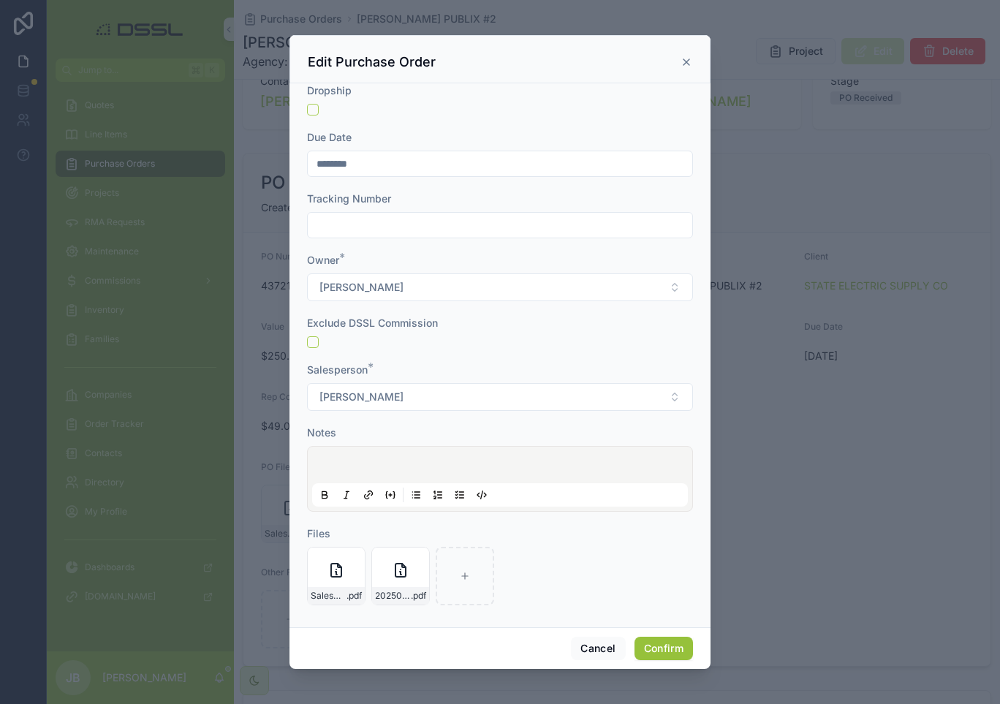
click at [656, 648] on button "Confirm" at bounding box center [663, 648] width 58 height 23
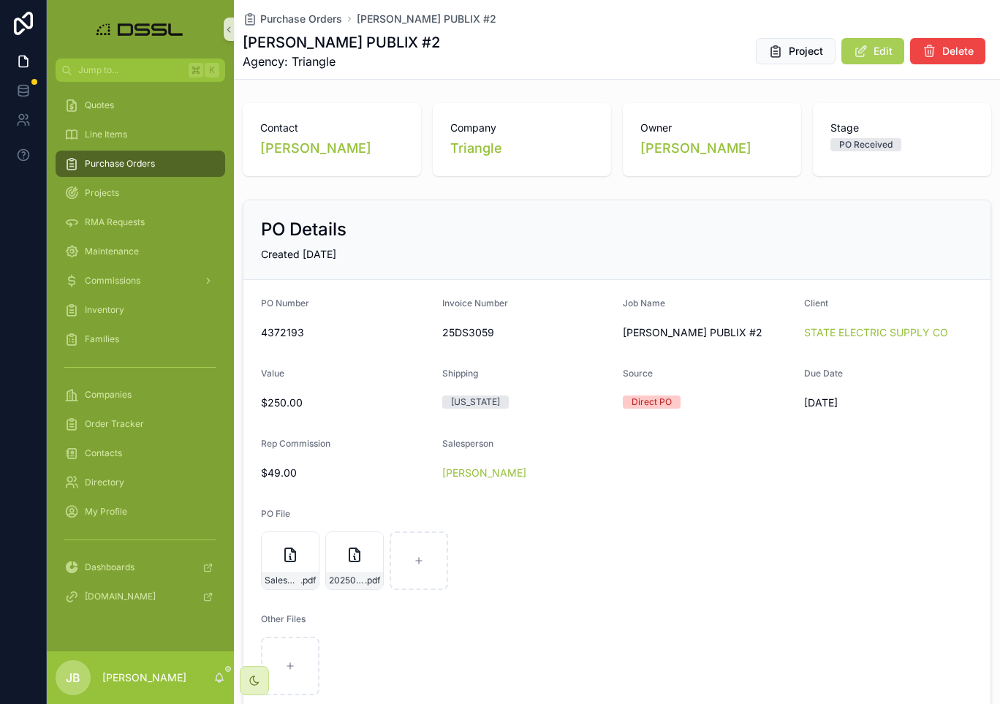
scroll to position [0, 0]
click at [118, 167] on span "Purchase Orders" at bounding box center [120, 164] width 70 height 12
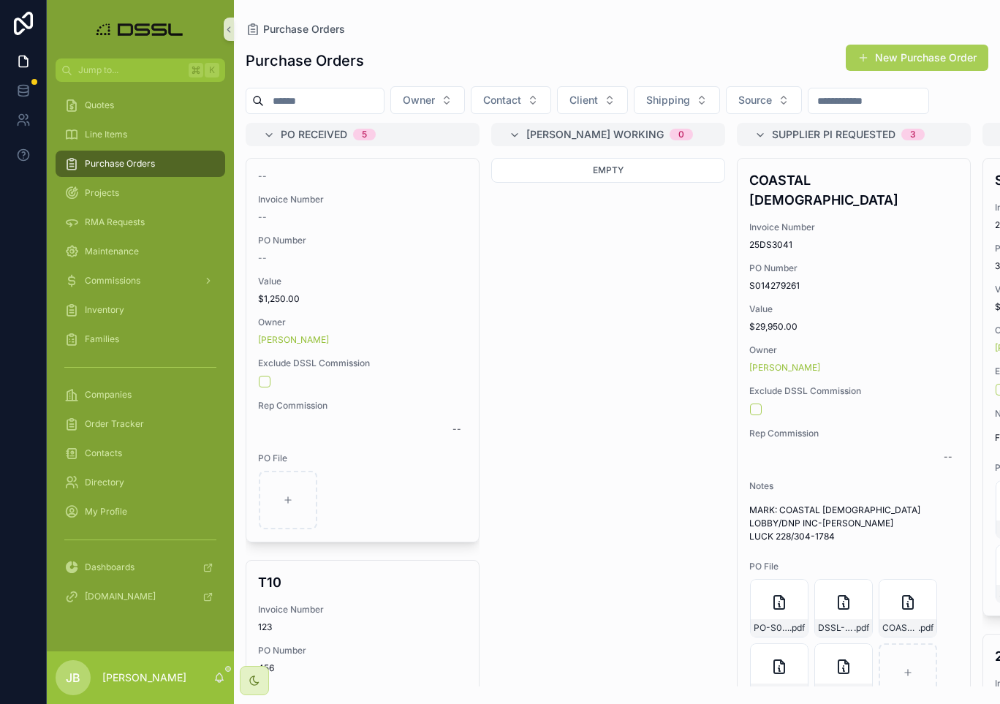
click at [335, 101] on input "scrollable content" at bounding box center [324, 101] width 120 height 20
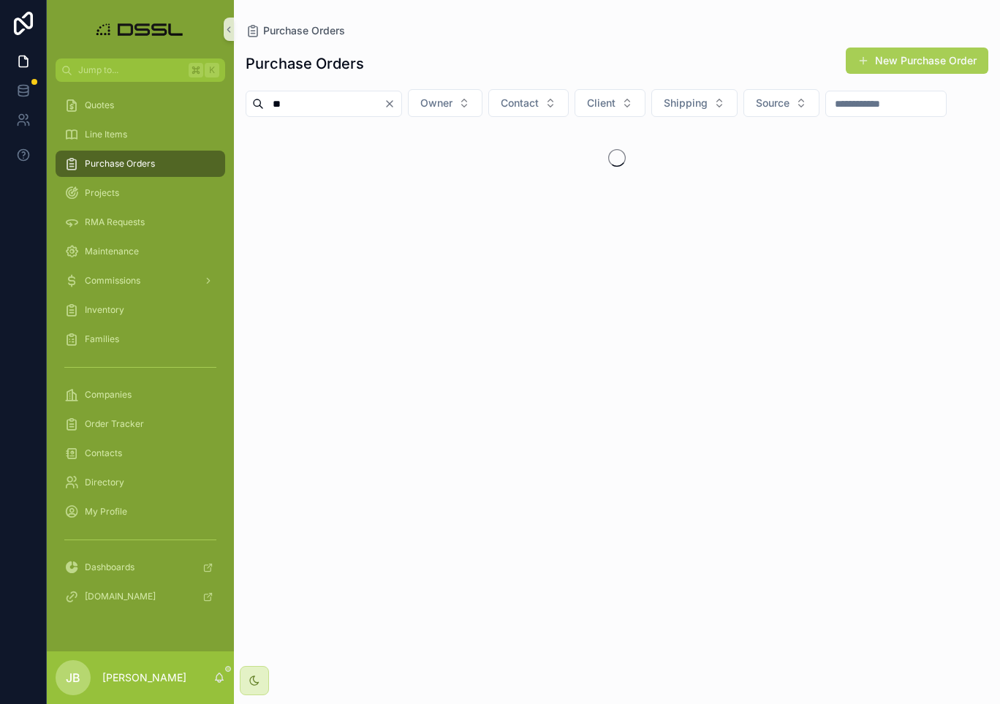
type input "*"
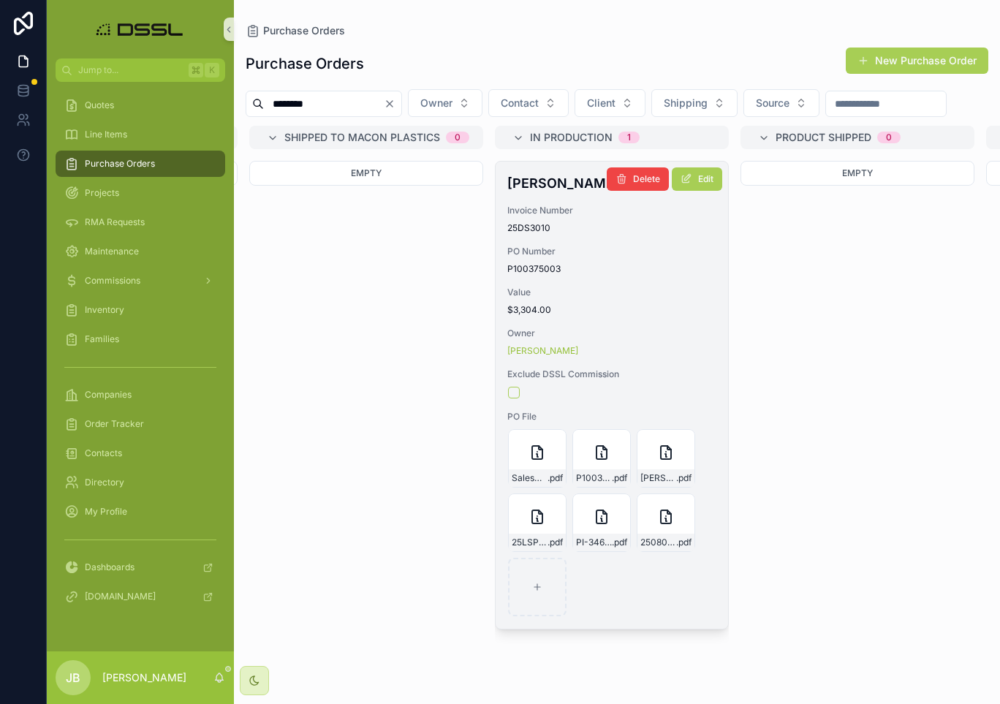
type input "********"
click at [550, 193] on h4 "[PERSON_NAME]" at bounding box center [611, 183] width 209 height 20
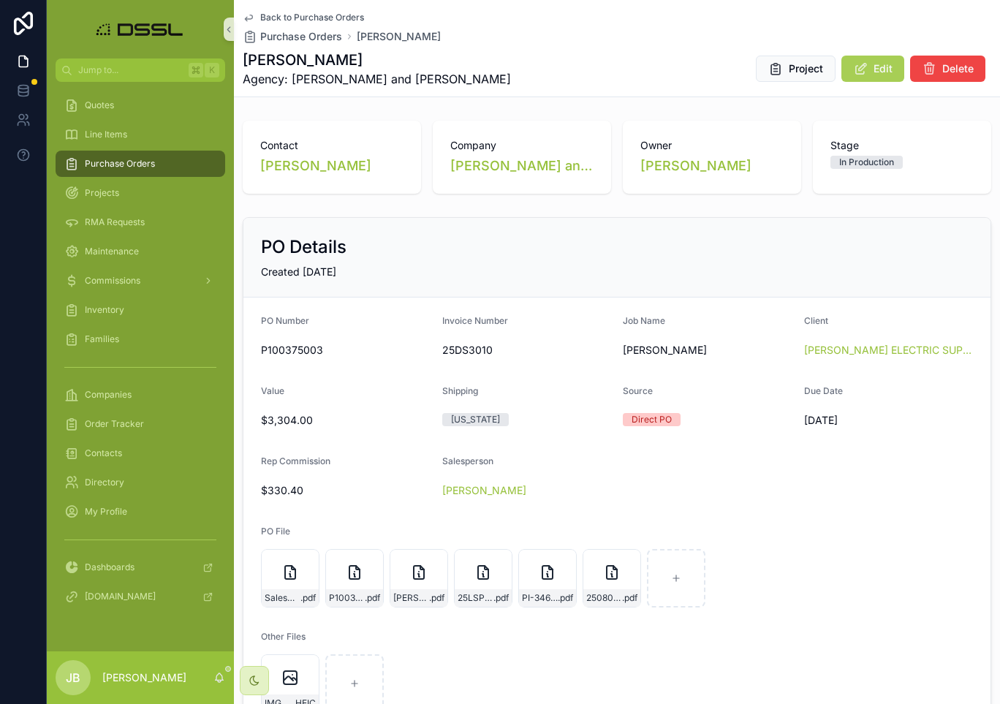
scroll to position [0, 1]
click at [276, 595] on span "SalesOrder_P100375003" at bounding box center [283, 598] width 36 height 12
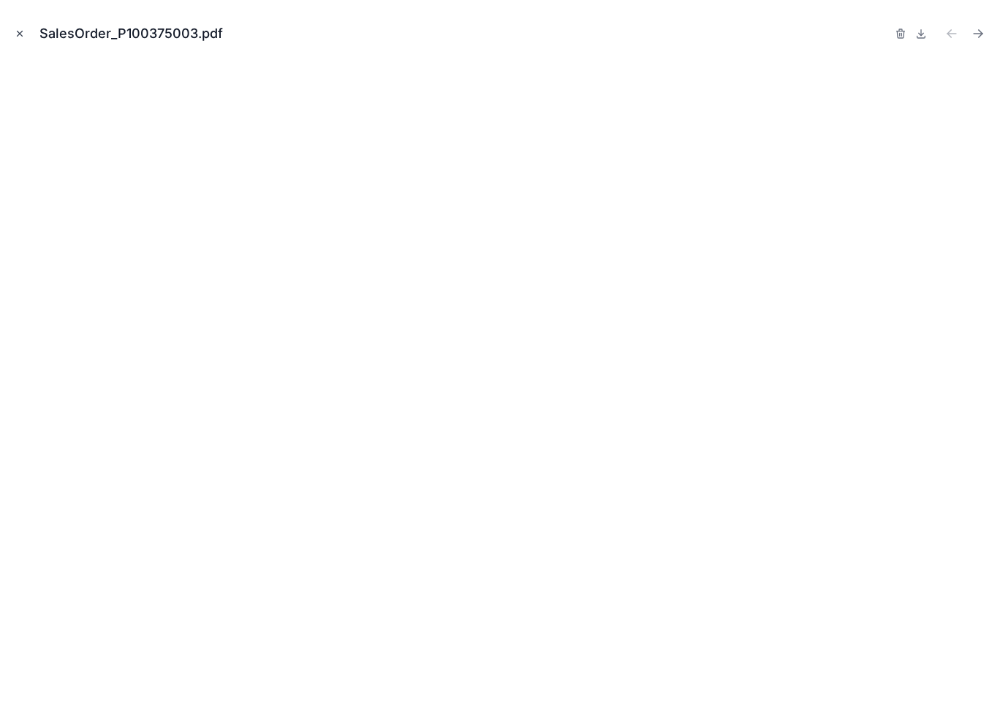
click at [20, 36] on icon "Close modal" at bounding box center [20, 34] width 10 height 10
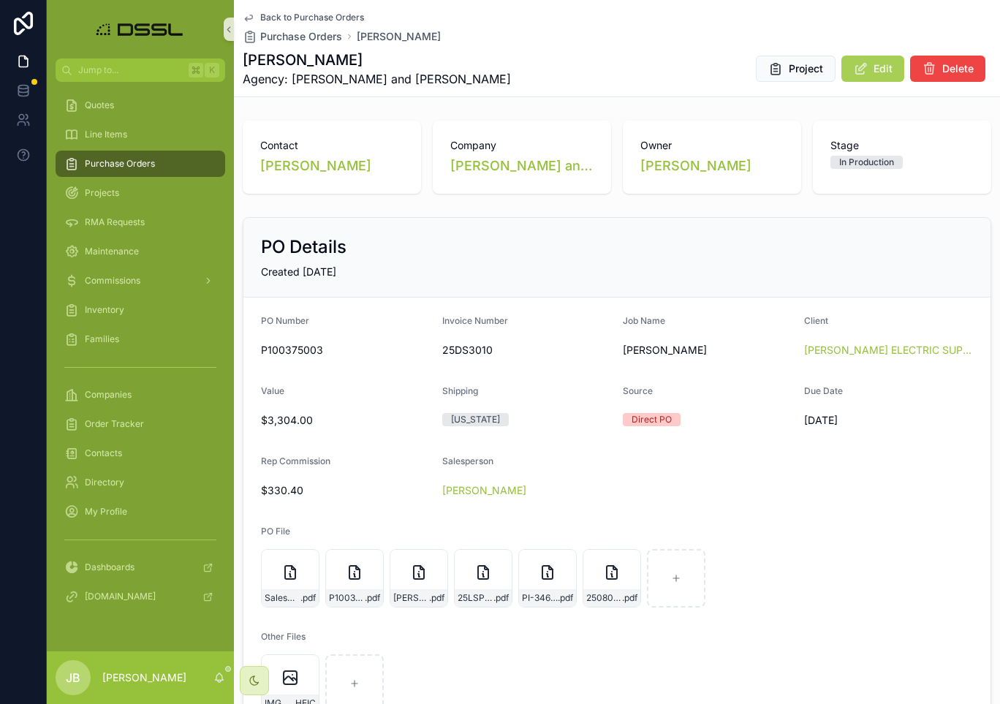
click at [160, 173] on div "Purchase Orders" at bounding box center [140, 163] width 152 height 23
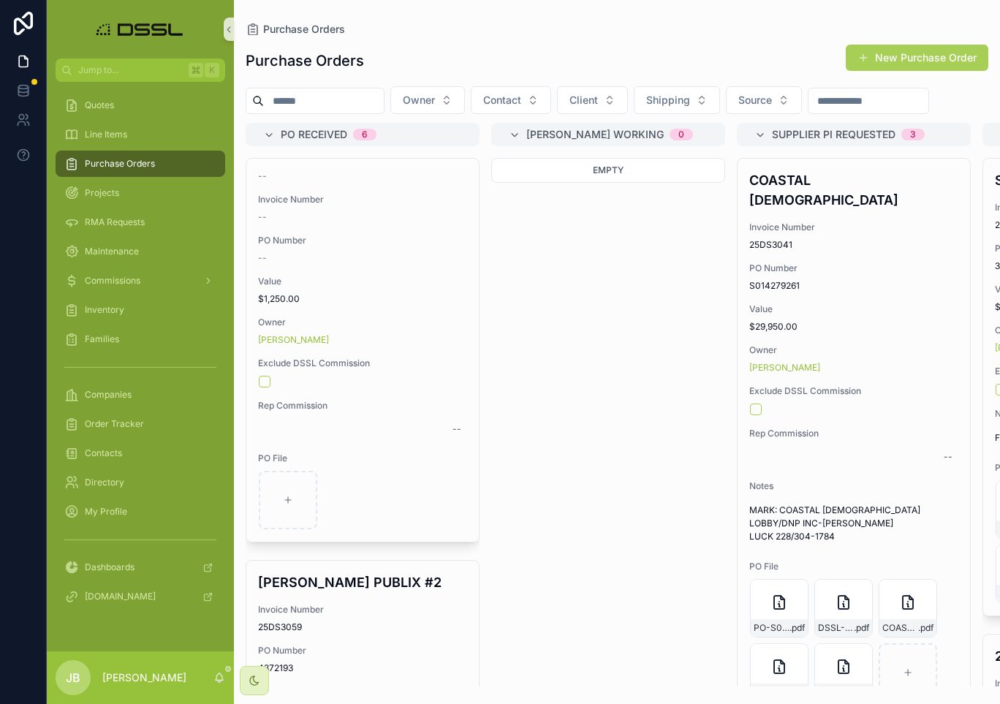
click at [359, 102] on input "scrollable content" at bounding box center [324, 101] width 120 height 20
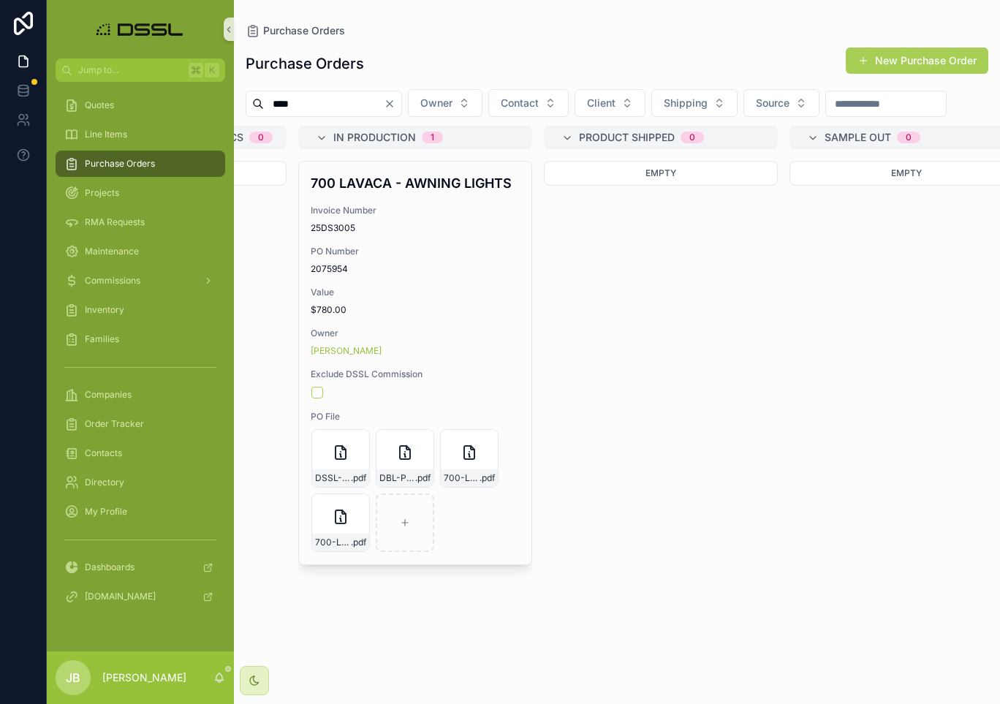
scroll to position [0, 2160]
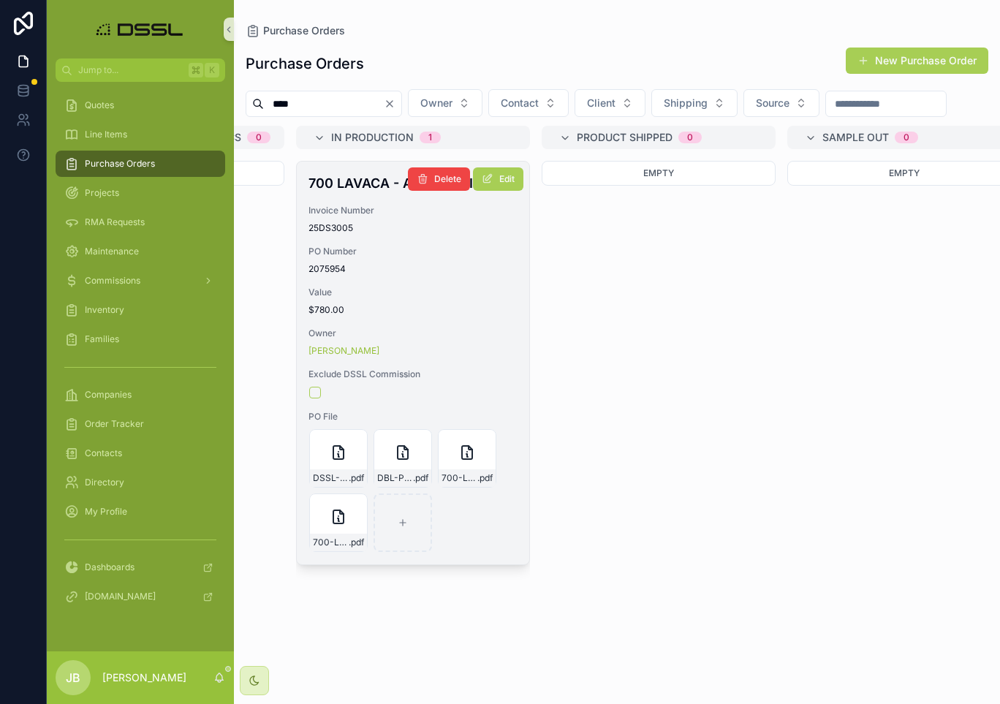
type input "****"
click at [362, 193] on h4 "700 LAVACA - AWNING LIGHTS" at bounding box center [412, 183] width 209 height 20
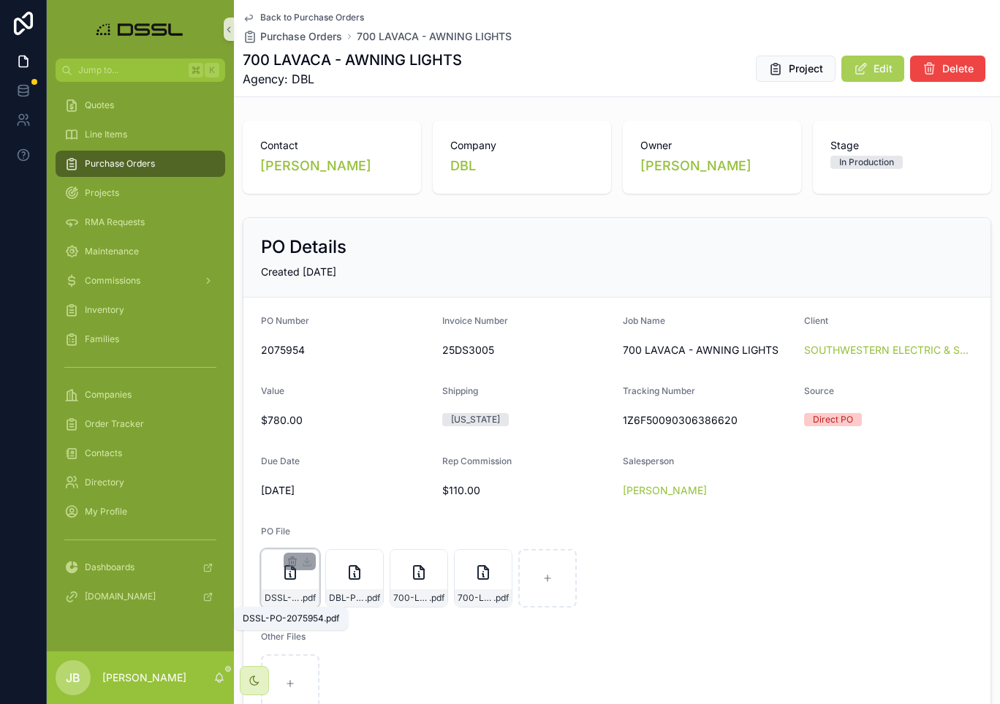
click at [285, 601] on span "DSSL-PO-2075954" at bounding box center [283, 598] width 36 height 12
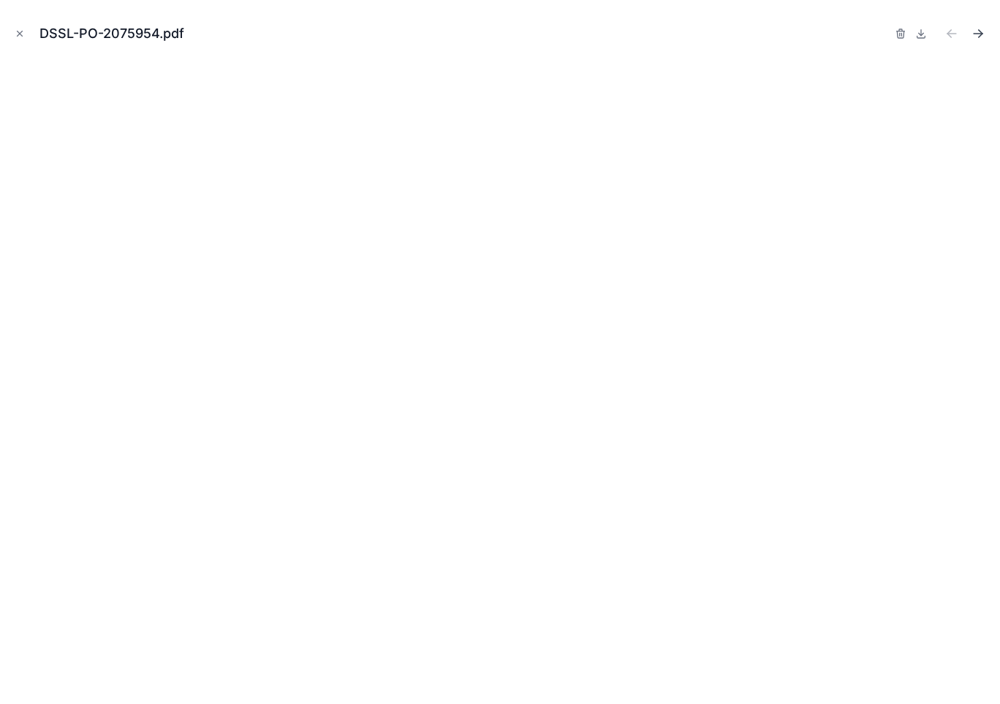
click at [977, 31] on icon "Next file" at bounding box center [977, 33] width 15 height 15
click at [952, 34] on icon "Previous file" at bounding box center [951, 33] width 15 height 15
click at [980, 35] on icon "Next file" at bounding box center [981, 36] width 4 height 4
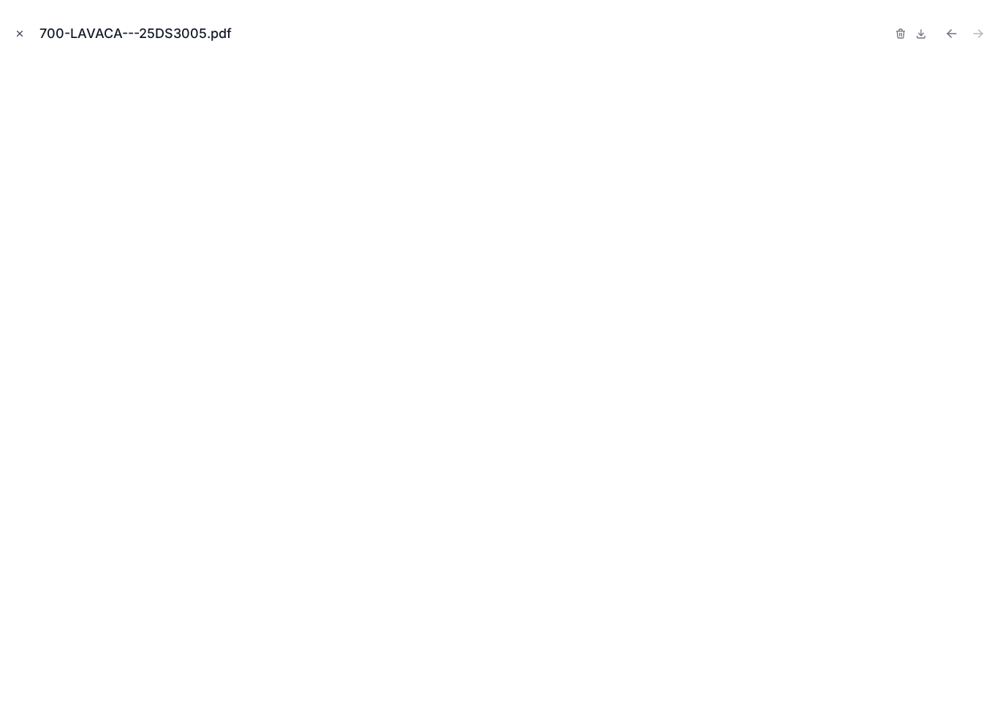
click at [25, 33] on button "Close modal" at bounding box center [20, 34] width 16 height 16
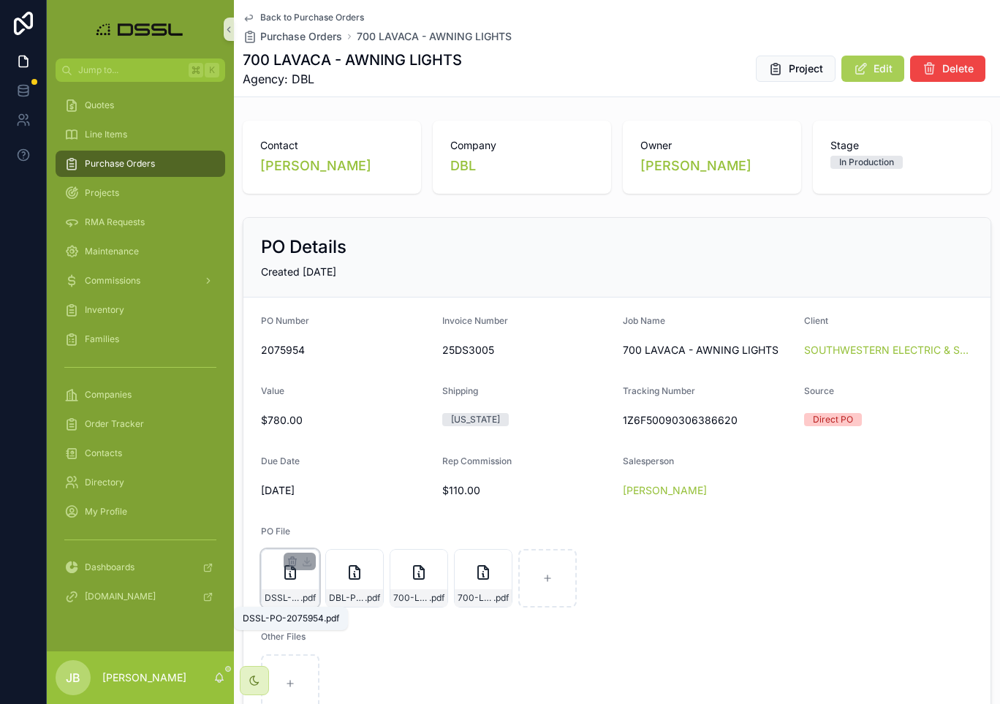
click at [282, 597] on span "DSSL-PO-2075954" at bounding box center [283, 598] width 36 height 12
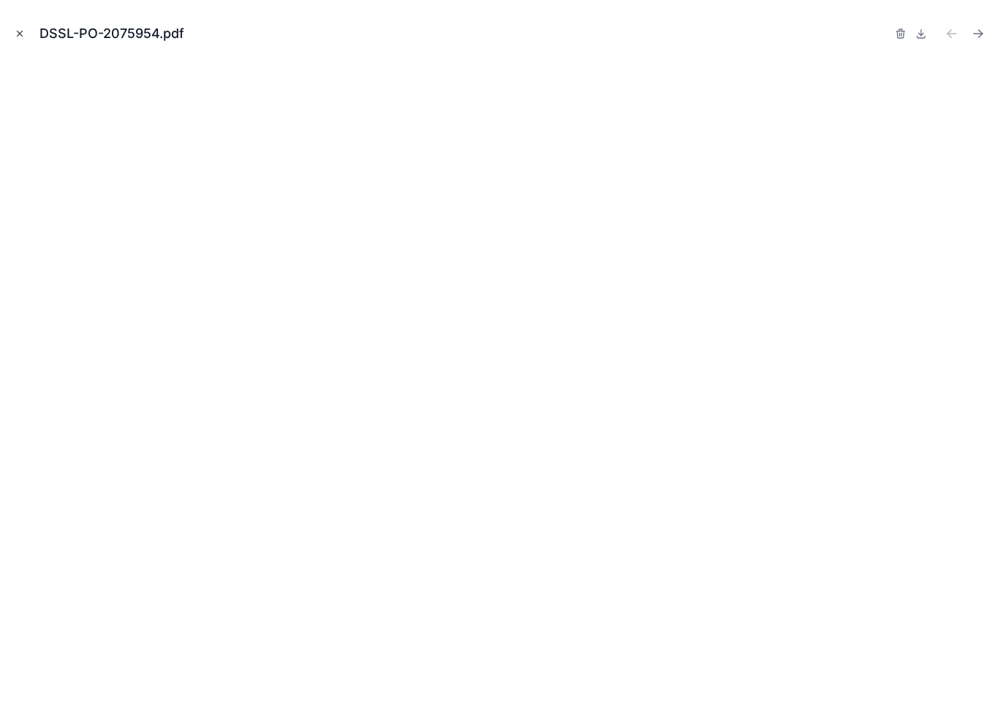
click at [20, 31] on icon "Close modal" at bounding box center [20, 34] width 10 height 10
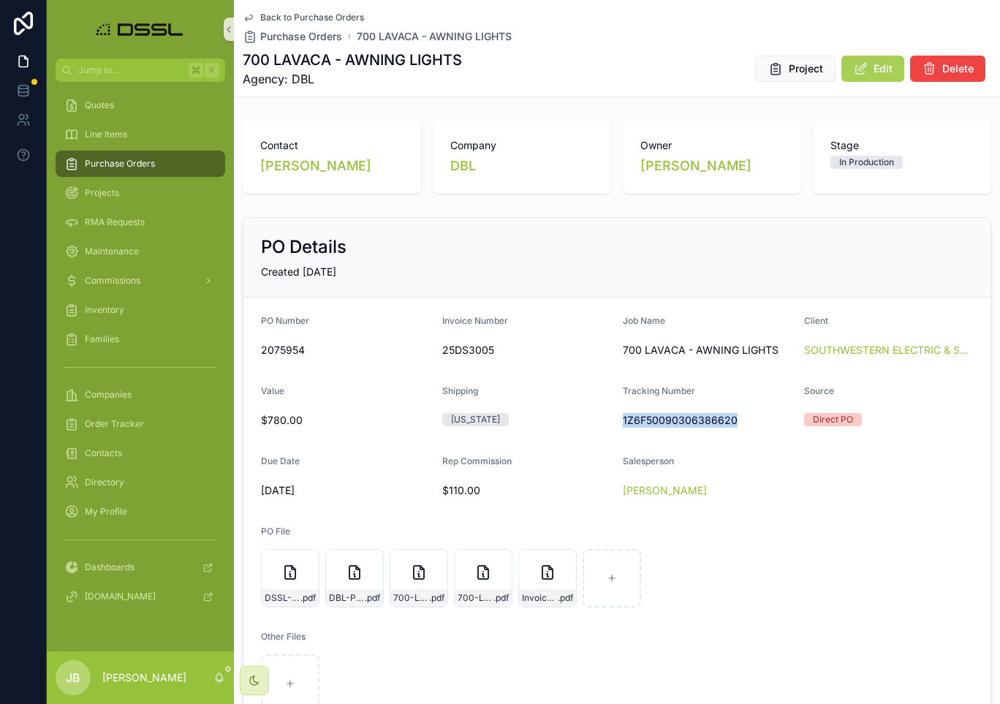
drag, startPoint x: 622, startPoint y: 419, endPoint x: 751, endPoint y: 422, distance: 128.7
click at [751, 422] on form "PO Number 2075954 Invoice Number 25DS3005 Job Name 700 LAVACA - AWNING LIGHTS C…" at bounding box center [616, 513] width 747 height 433
copy span "1Z6F50090306386620"
click at [870, 69] on button "Edit" at bounding box center [872, 69] width 63 height 26
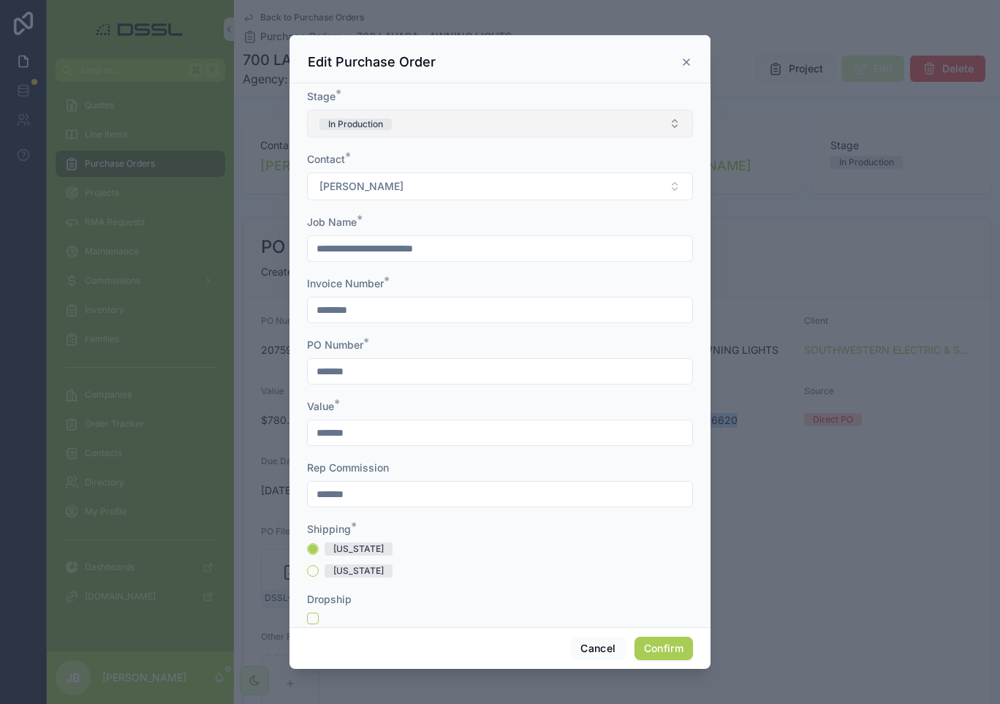
click at [425, 124] on button "In Production" at bounding box center [500, 124] width 386 height 28
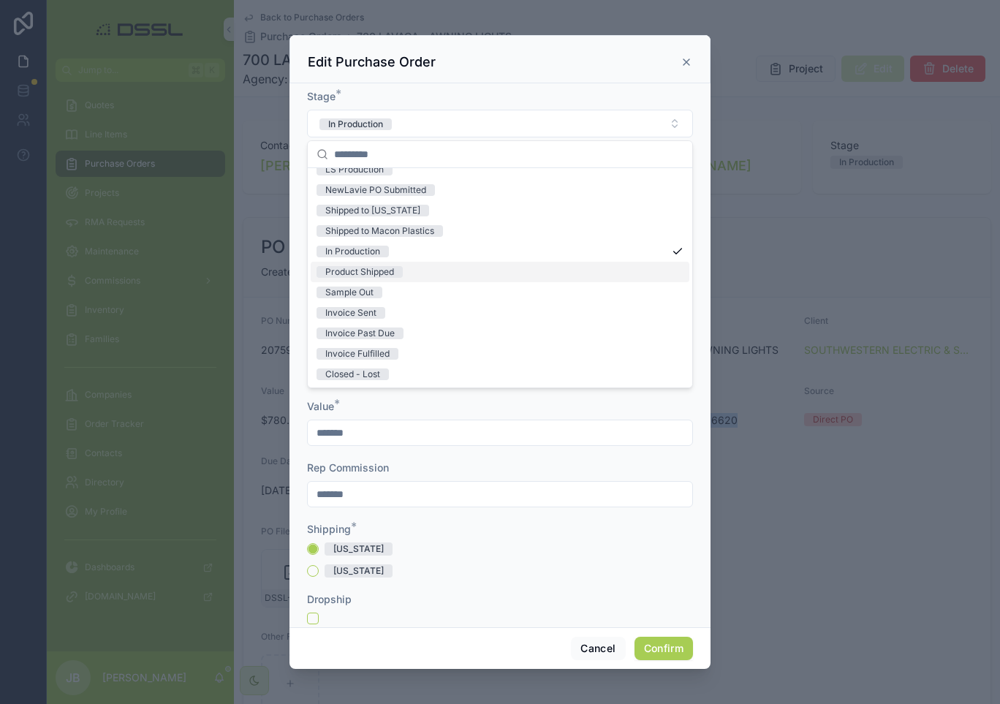
scroll to position [114, 0]
click at [355, 314] on div "Invoice Sent" at bounding box center [350, 313] width 51 height 12
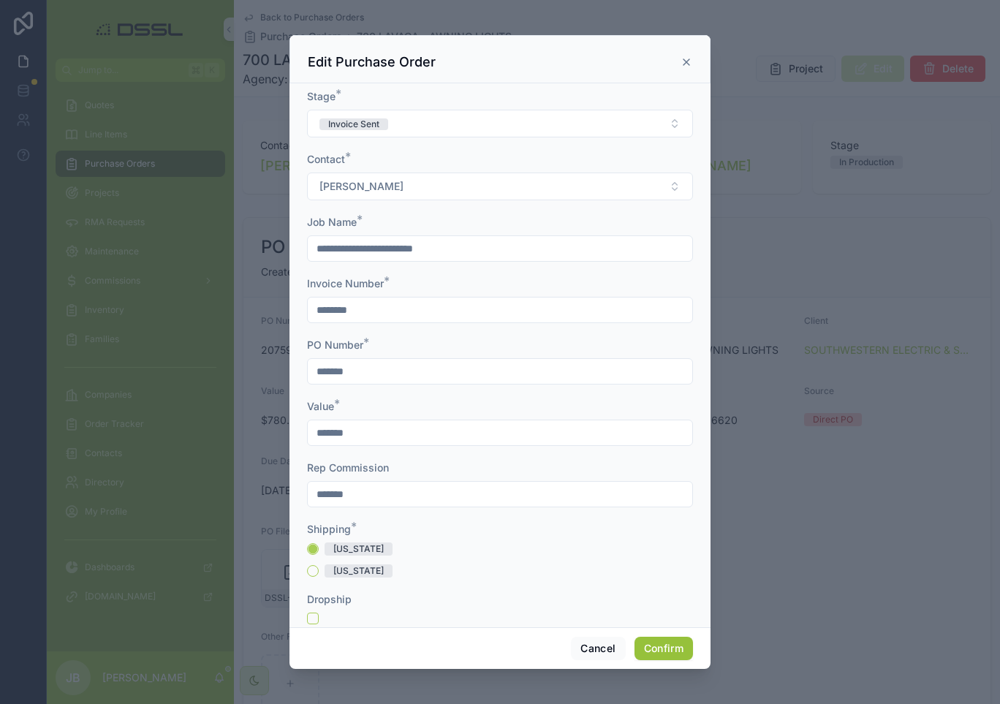
click at [669, 649] on button "Confirm" at bounding box center [663, 648] width 58 height 23
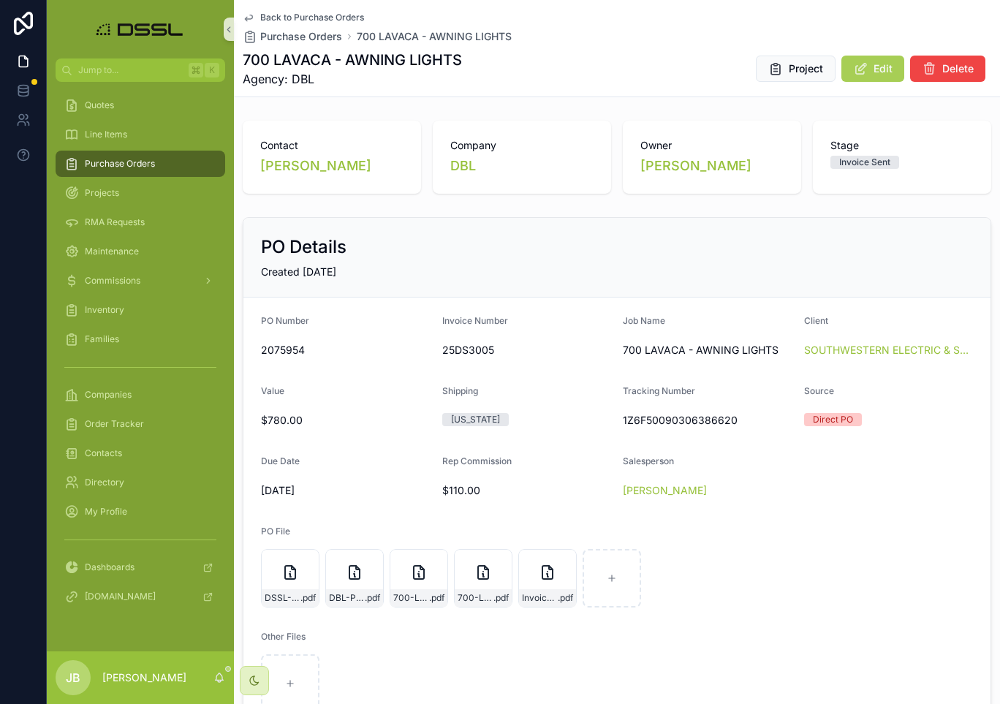
scroll to position [0, 0]
click at [134, 170] on div "Purchase Orders" at bounding box center [140, 163] width 152 height 23
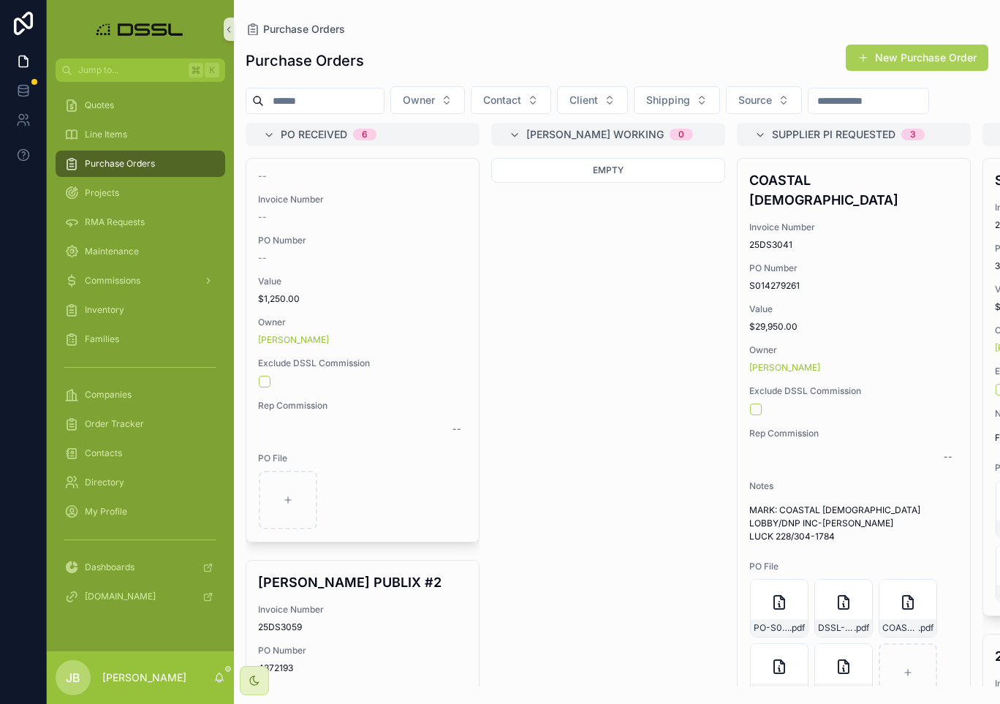
click at [311, 99] on input "scrollable content" at bounding box center [324, 101] width 120 height 20
type input "****"
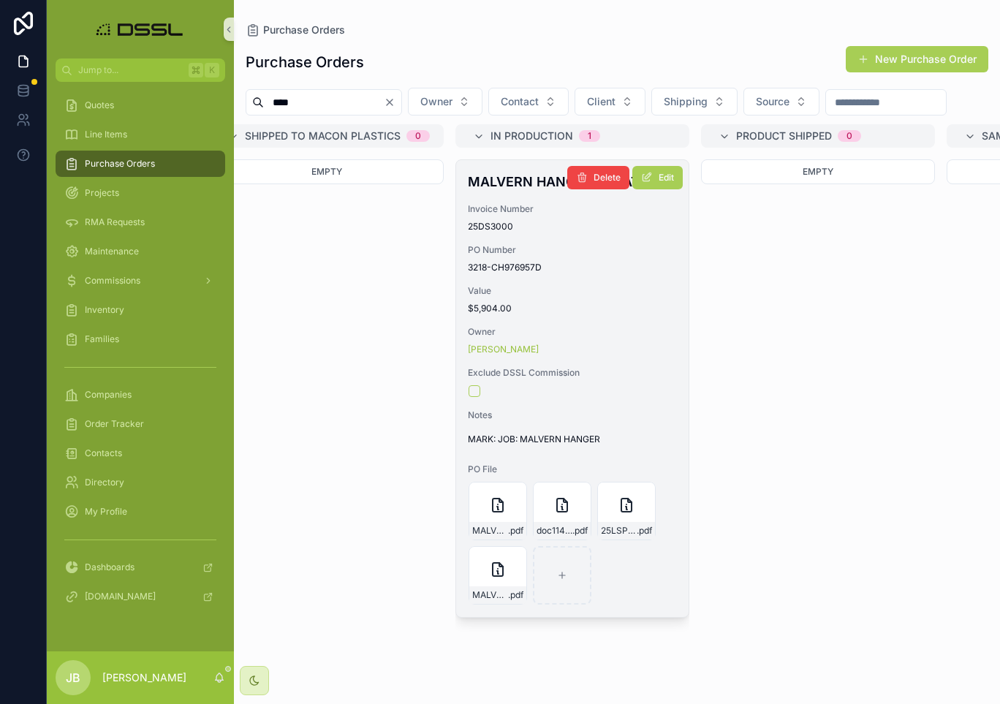
scroll to position [0, 2016]
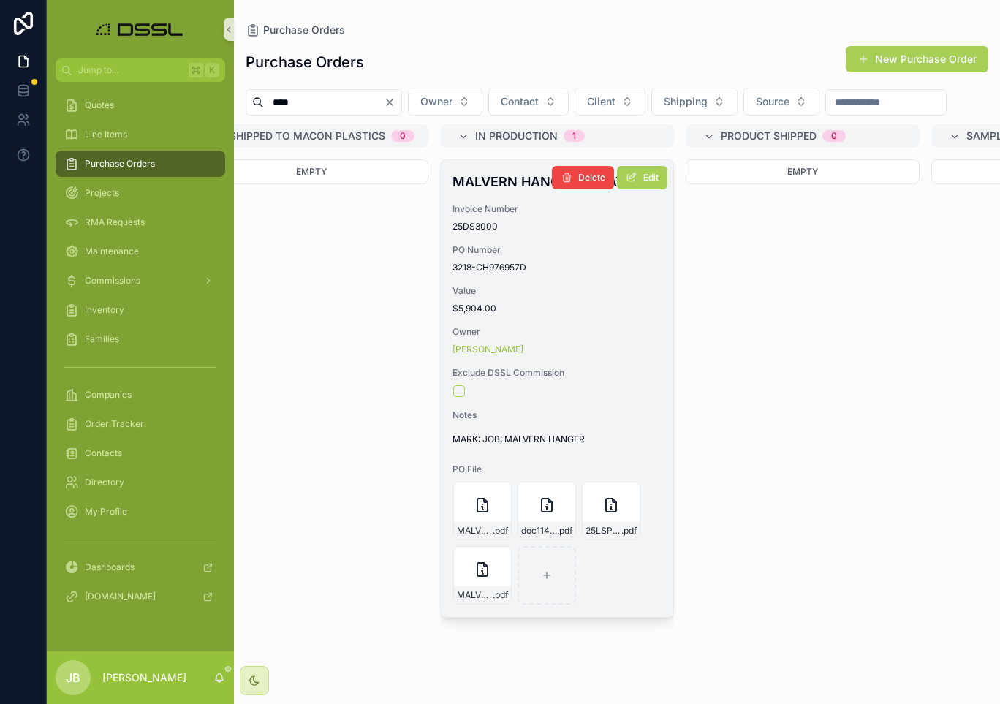
click at [484, 191] on h4 "MALVERN HANGER UPDATED" at bounding box center [556, 182] width 209 height 20
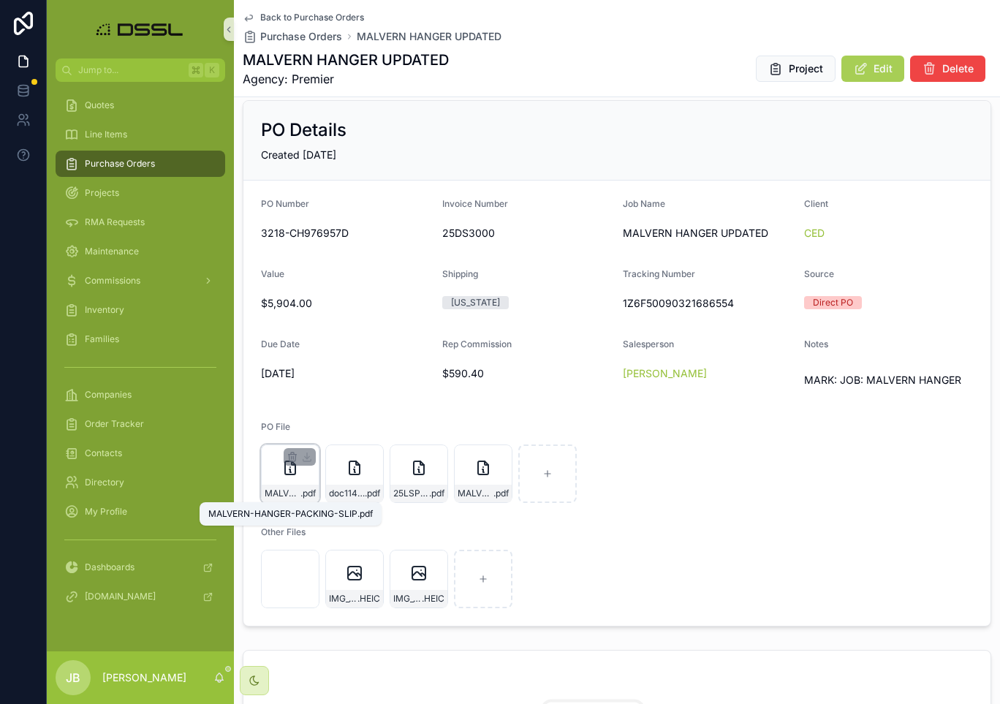
scroll to position [38, 0]
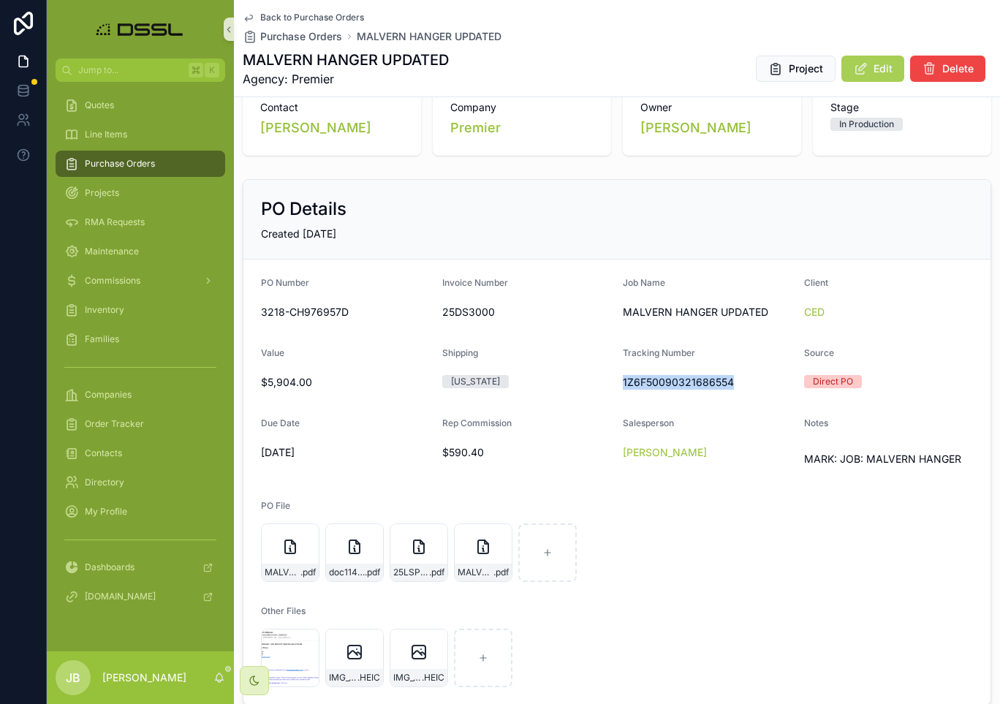
drag, startPoint x: 620, startPoint y: 383, endPoint x: 745, endPoint y: 381, distance: 125.7
click at [745, 381] on form "PO Number 3218-CH976957D Invoice Number 25DS3000 Job Name MALVERN HANGER UPDATE…" at bounding box center [616, 481] width 747 height 445
copy span "1Z6F50090321686554"
click at [298, 569] on span "MALVERN-HANGER-PACKING-SLIP" at bounding box center [283, 572] width 36 height 12
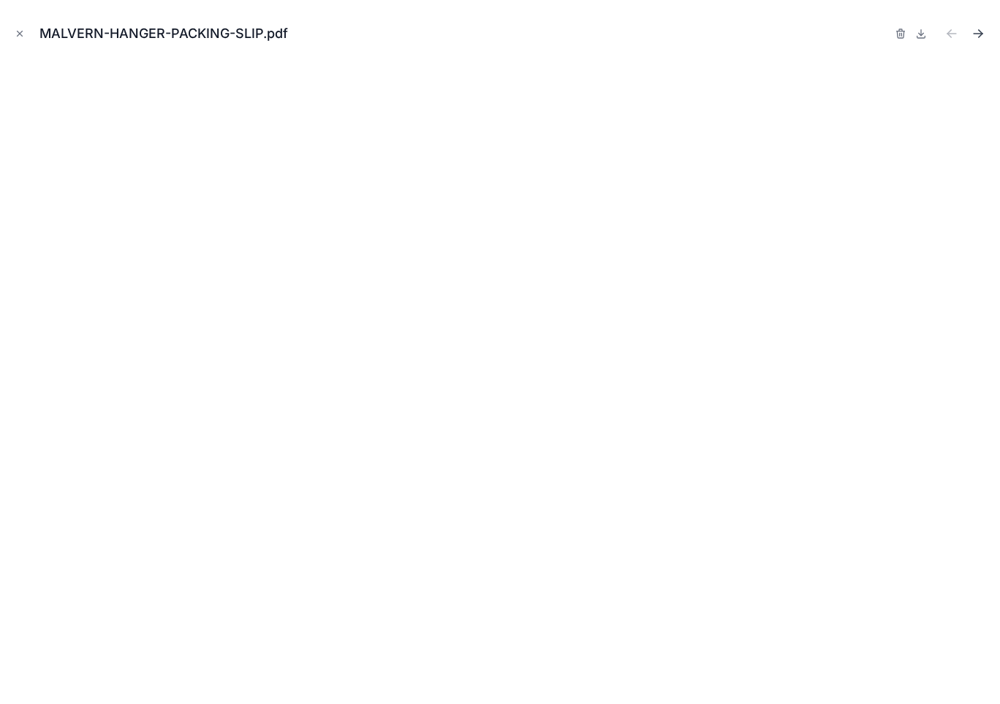
click at [980, 36] on icon "Next file" at bounding box center [981, 36] width 4 height 4
click at [981, 31] on icon "Next file" at bounding box center [977, 33] width 15 height 15
click at [948, 34] on icon "Previous file" at bounding box center [949, 32] width 4 height 4
click at [20, 34] on icon "Close modal" at bounding box center [20, 33] width 5 height 5
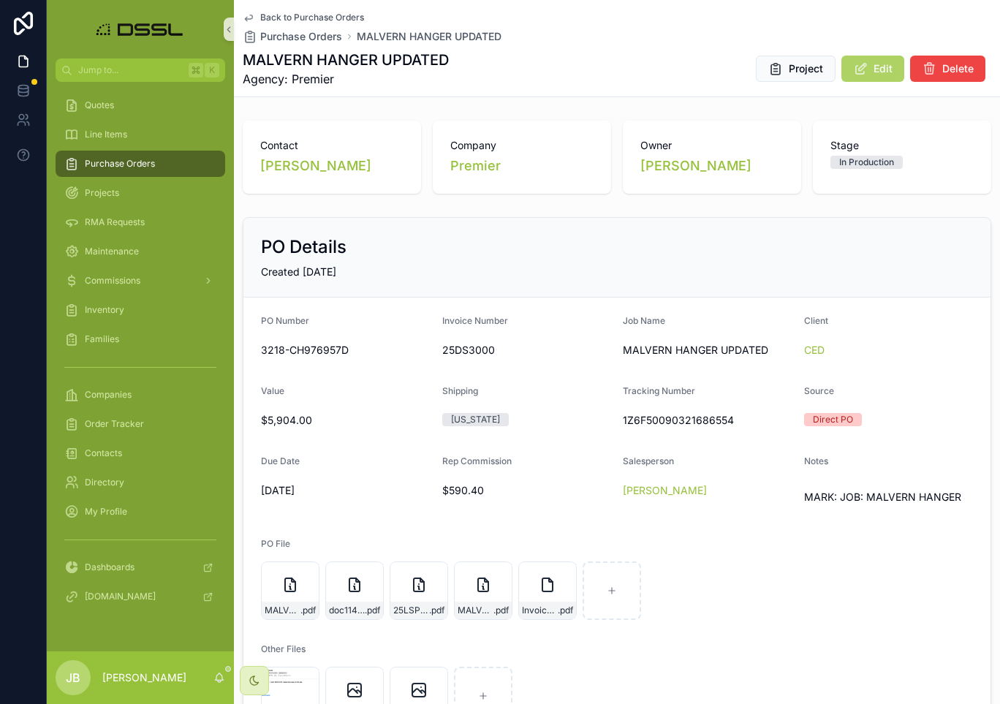
click at [876, 64] on span "Edit" at bounding box center [882, 68] width 19 height 15
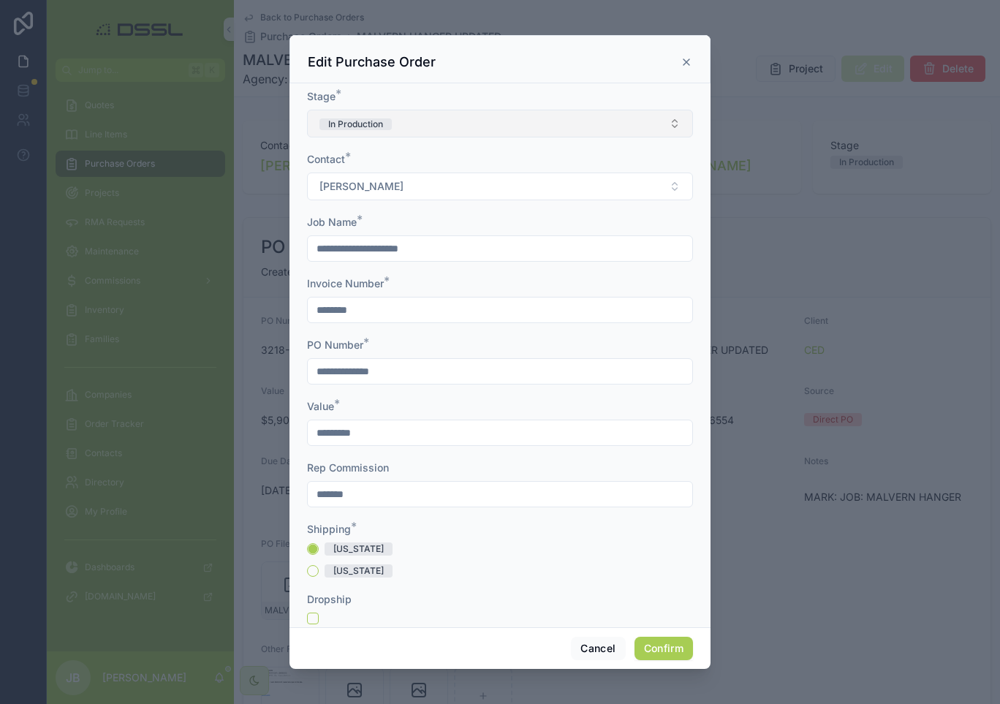
click at [487, 125] on button "In Production" at bounding box center [500, 124] width 386 height 28
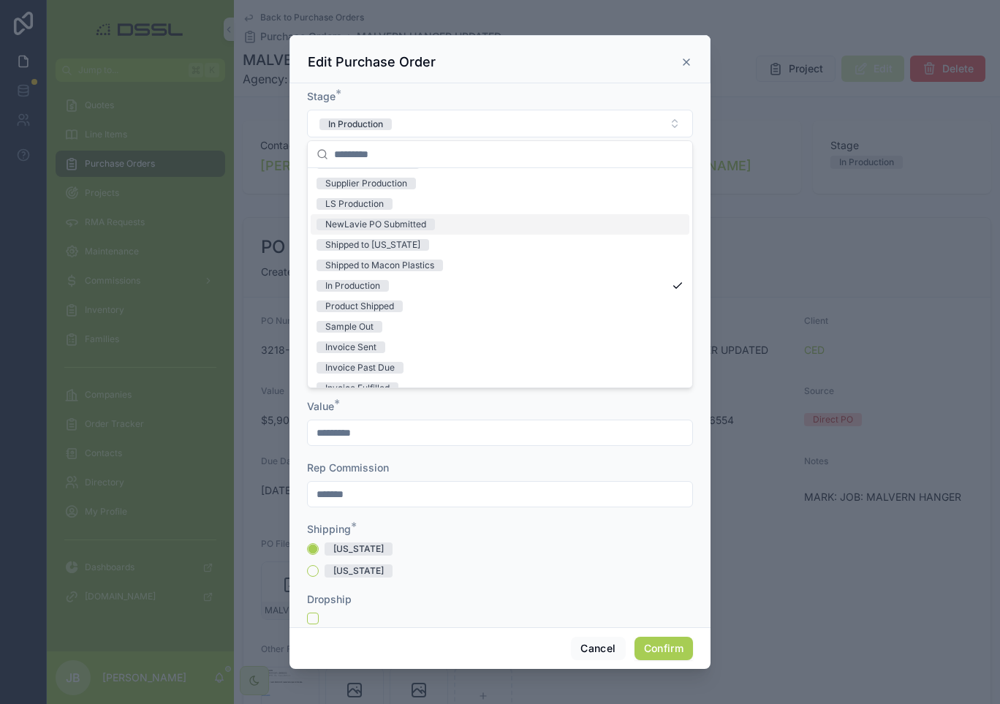
scroll to position [84, 0]
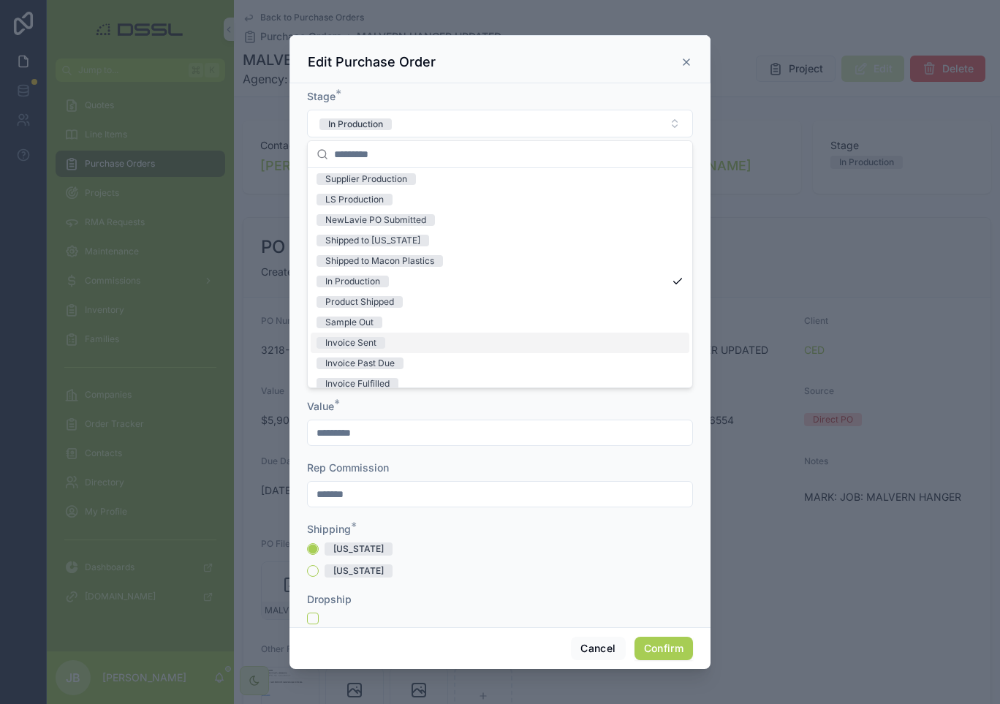
click at [383, 339] on span "Invoice Sent" at bounding box center [350, 343] width 69 height 12
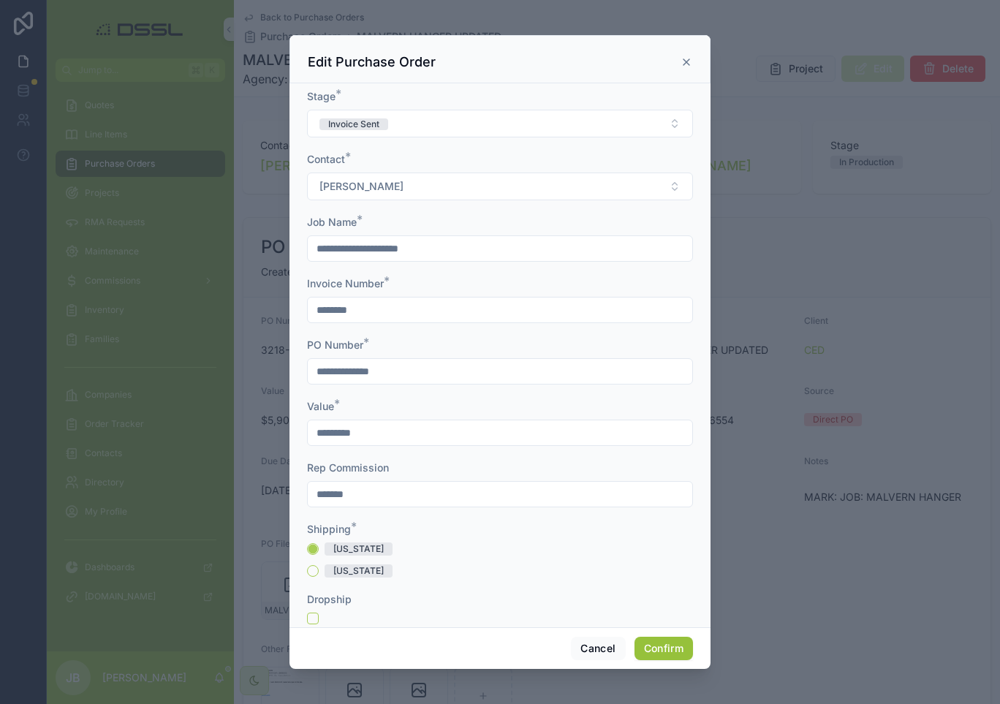
click at [664, 652] on button "Confirm" at bounding box center [663, 648] width 58 height 23
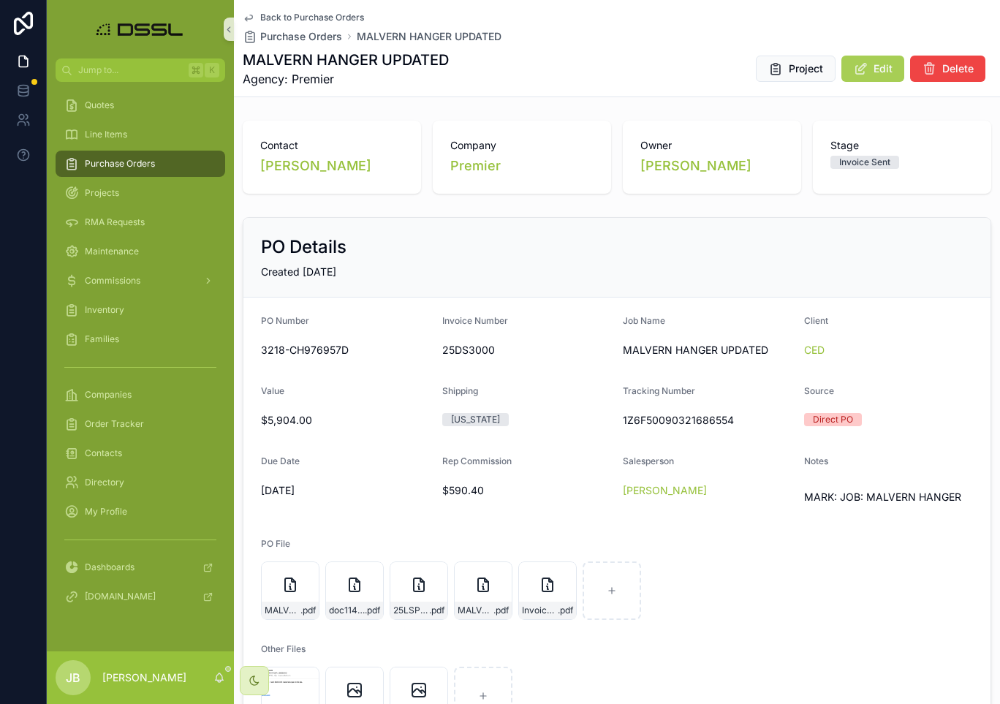
scroll to position [0, 0]
drag, startPoint x: 619, startPoint y: 417, endPoint x: 739, endPoint y: 419, distance: 119.9
click at [739, 419] on form "PO Number 3218-CH976957D Invoice Number 25DS3000 Job Name MALVERN HANGER UPDATE…" at bounding box center [616, 519] width 747 height 445
click at [727, 436] on form "PO Number 3218-CH976957D Invoice Number 25DS3000 Job Name MALVERN HANGER UPDATE…" at bounding box center [616, 519] width 747 height 445
drag, startPoint x: 620, startPoint y: 420, endPoint x: 749, endPoint y: 425, distance: 128.7
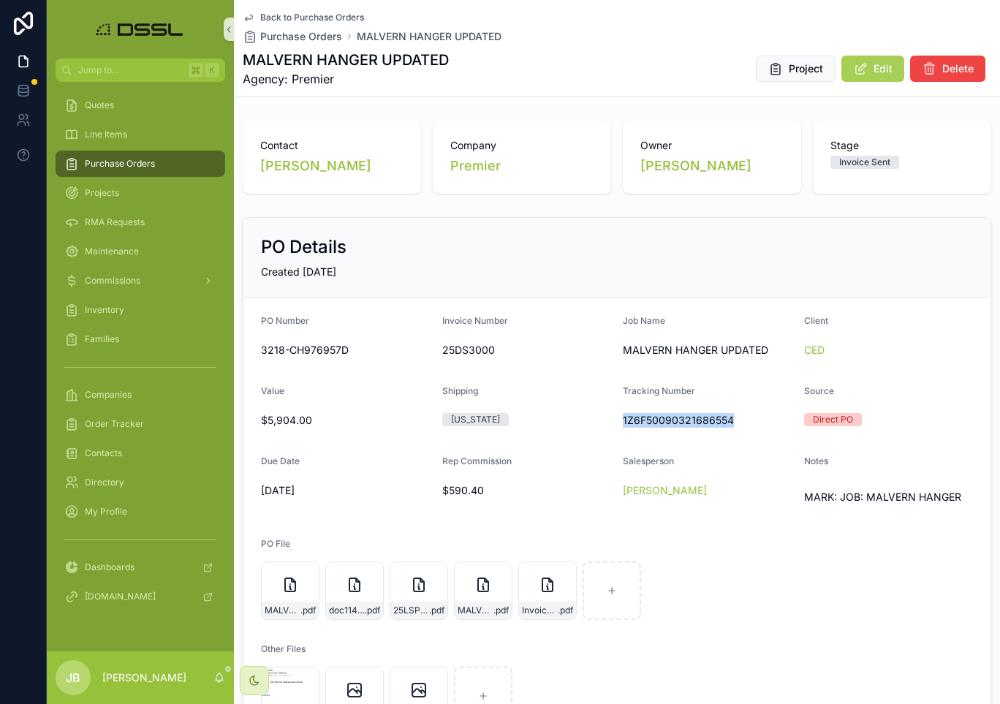
click at [749, 425] on form "PO Number 3218-CH976957D Invoice Number 25DS3000 Job Name MALVERN HANGER UPDATE…" at bounding box center [616, 519] width 747 height 445
copy span "1Z6F50090321686554"
